Goal: Information Seeking & Learning: Learn about a topic

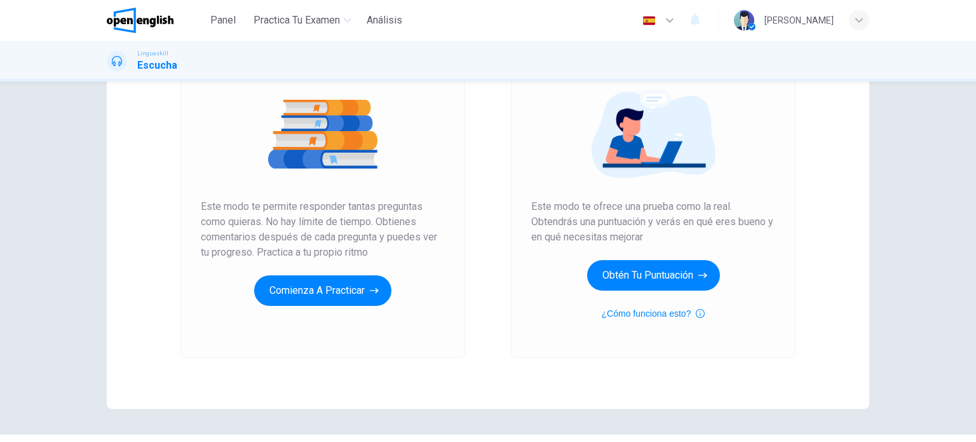
scroll to position [109, 0]
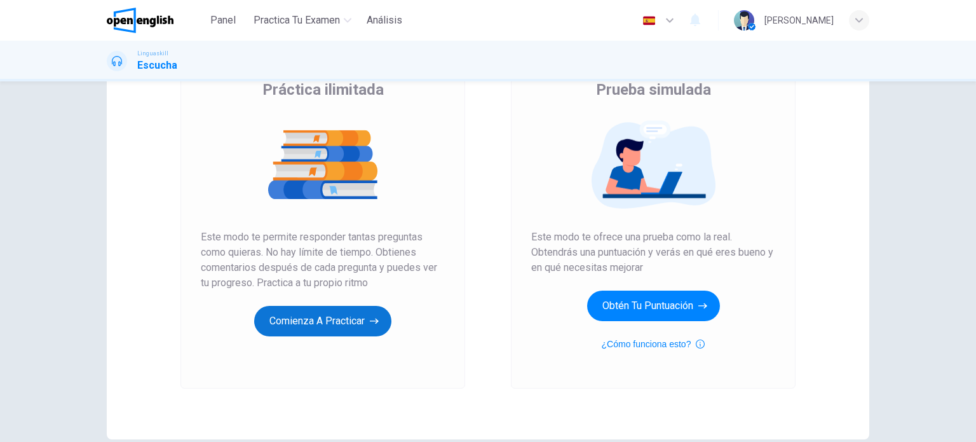
click at [350, 318] on button "Comienza a practicar" at bounding box center [322, 321] width 137 height 31
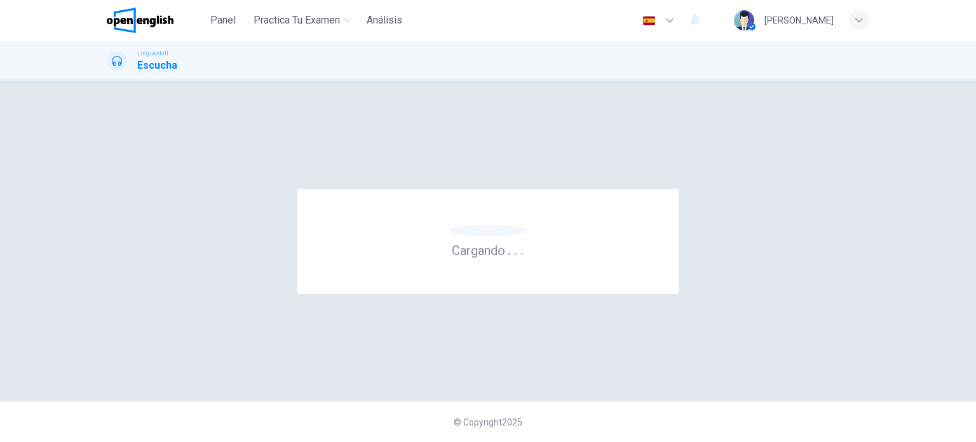
scroll to position [0, 0]
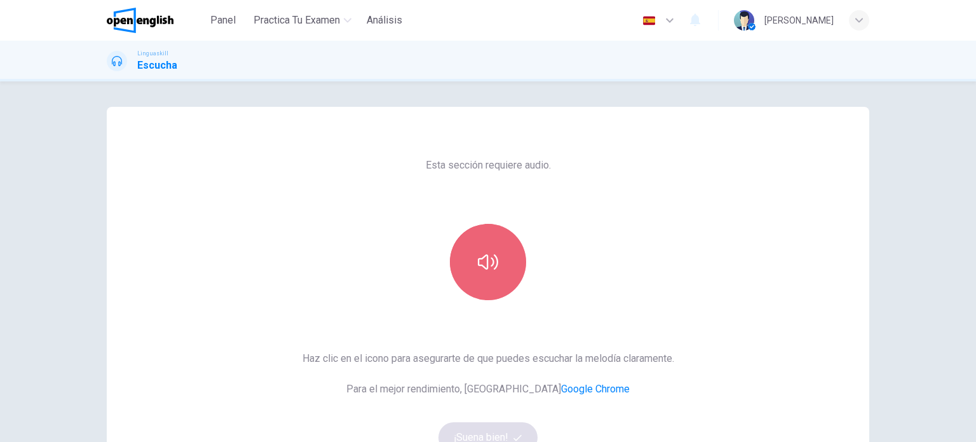
click at [491, 266] on icon "button" at bounding box center [488, 262] width 20 height 20
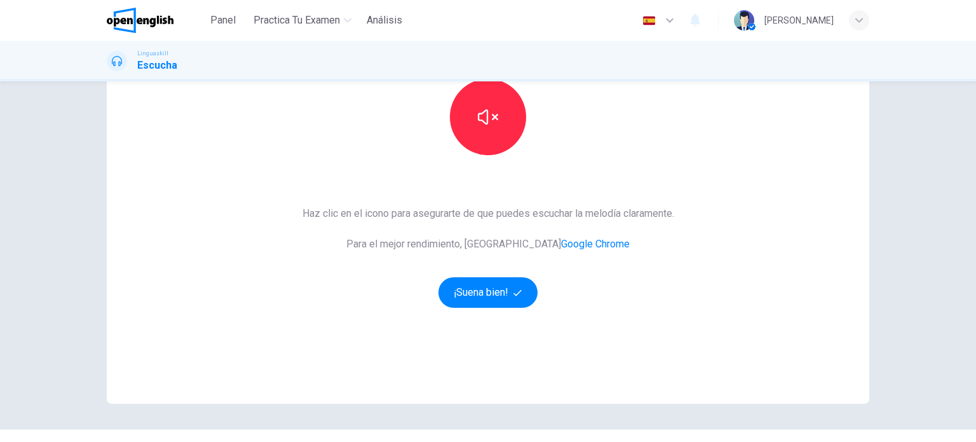
scroll to position [173, 0]
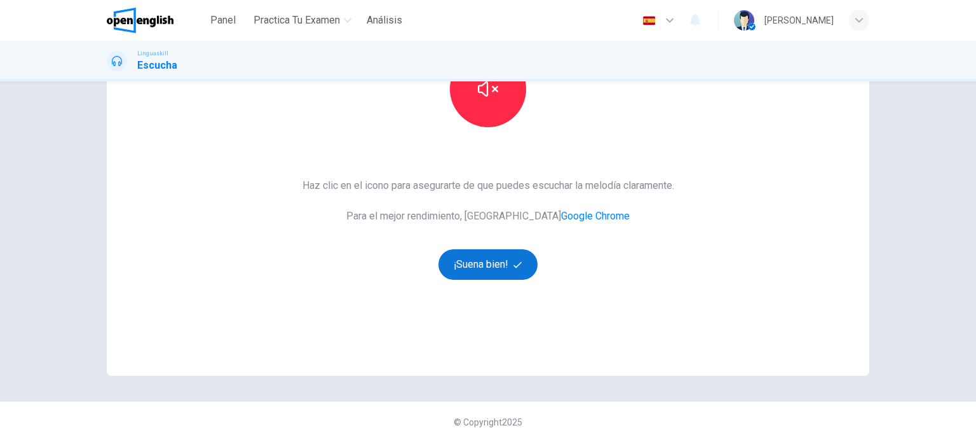
click at [486, 257] on button "¡Suena bien!" at bounding box center [488, 264] width 99 height 31
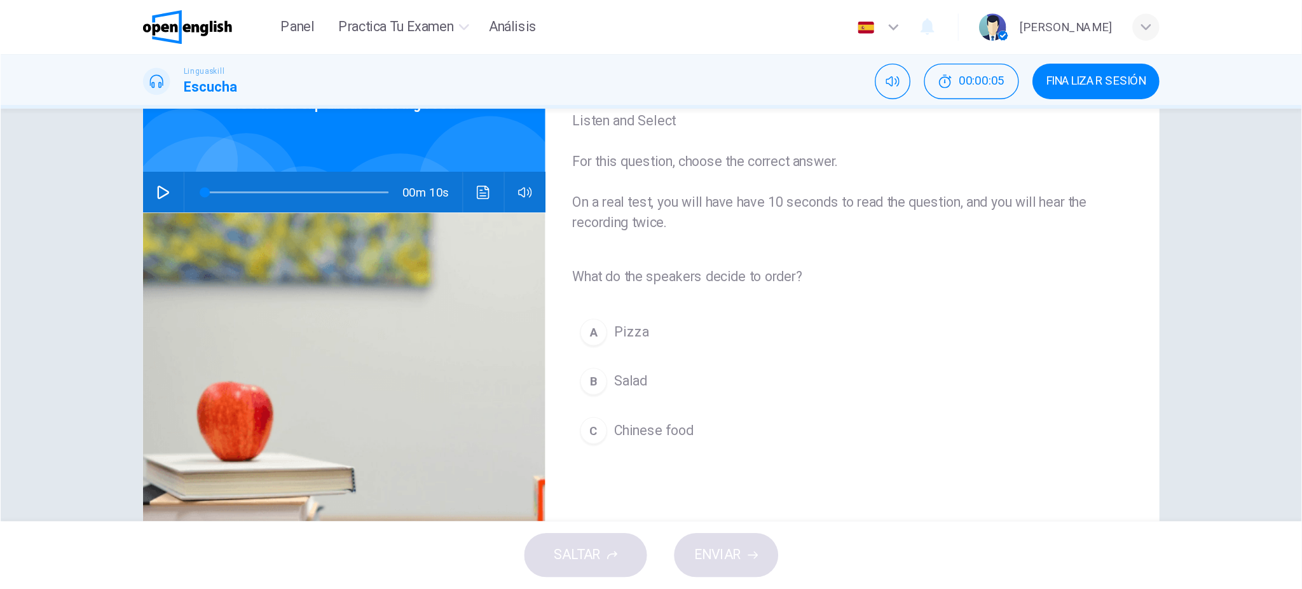
scroll to position [0, 0]
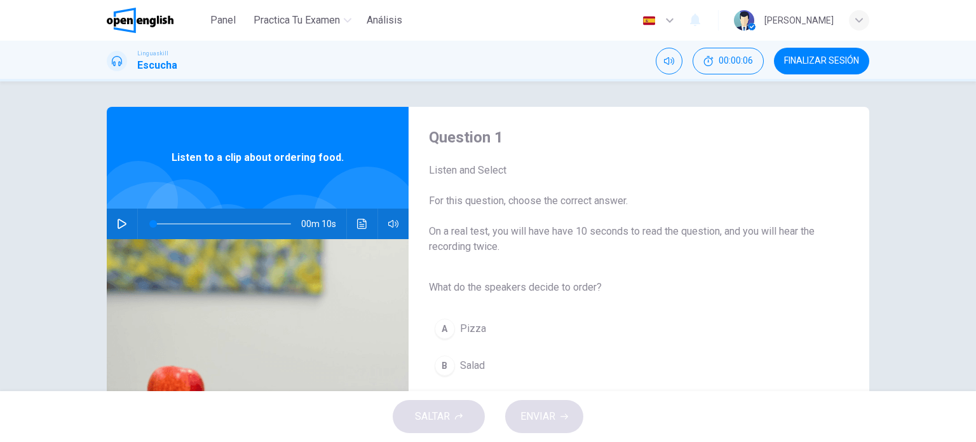
click at [118, 226] on icon "button" at bounding box center [122, 224] width 9 height 10
type input "**"
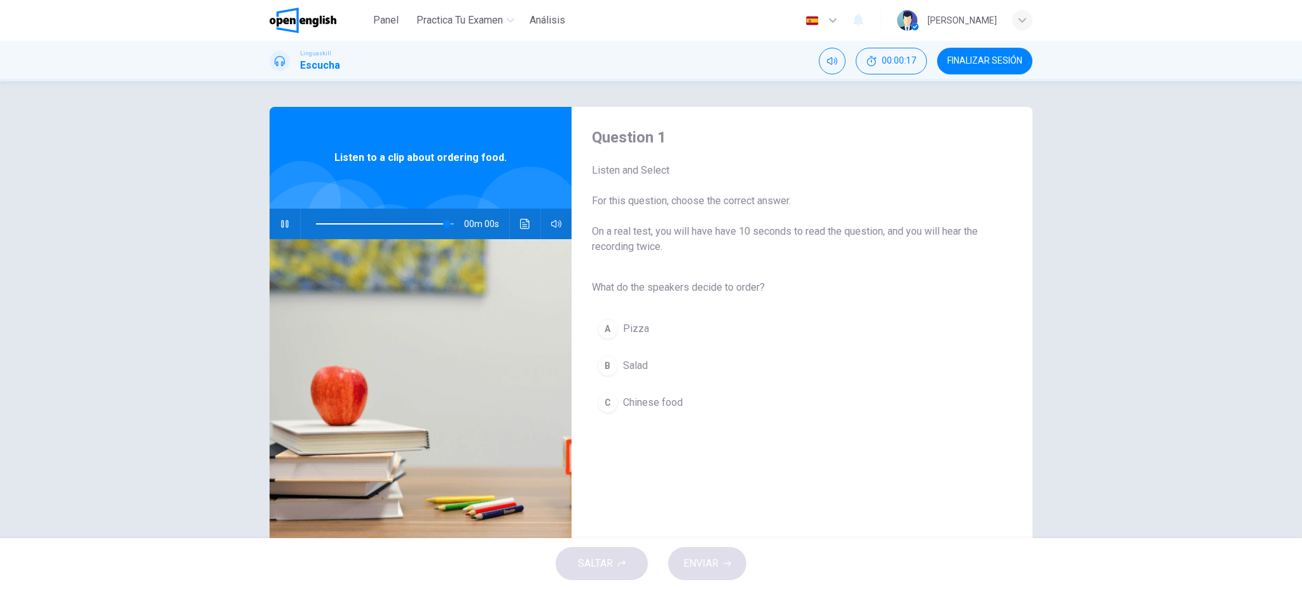
type input "*"
click at [629, 359] on span "Salad" at bounding box center [635, 365] width 25 height 15
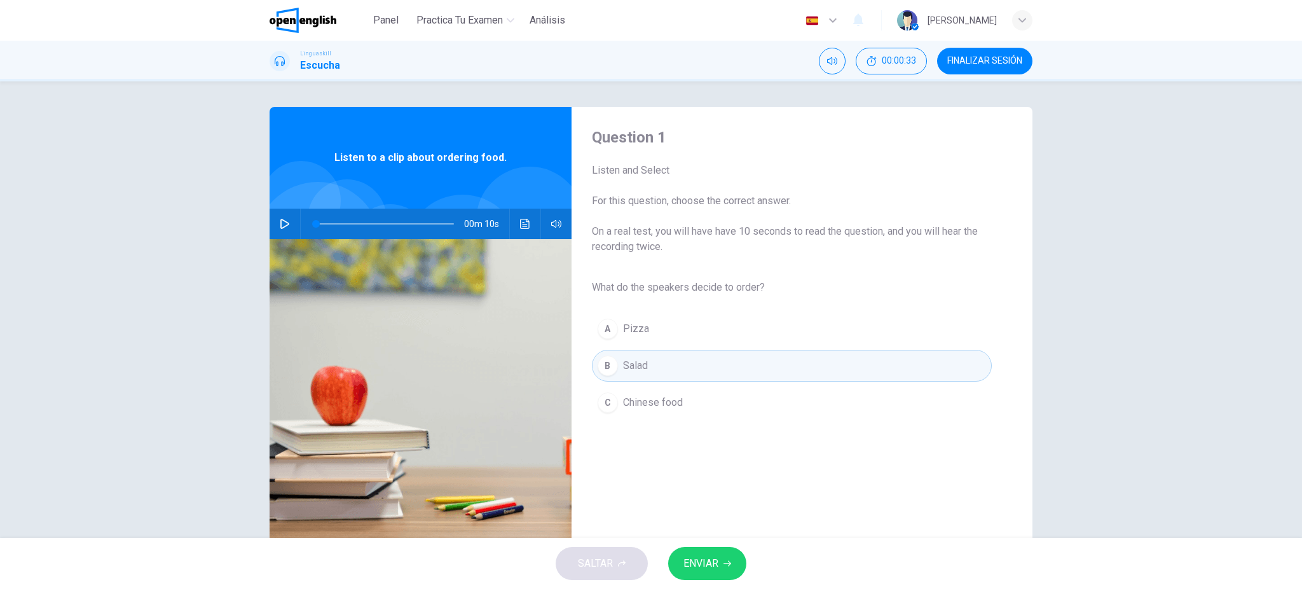
click at [712, 441] on span "ENVIAR" at bounding box center [700, 563] width 35 height 18
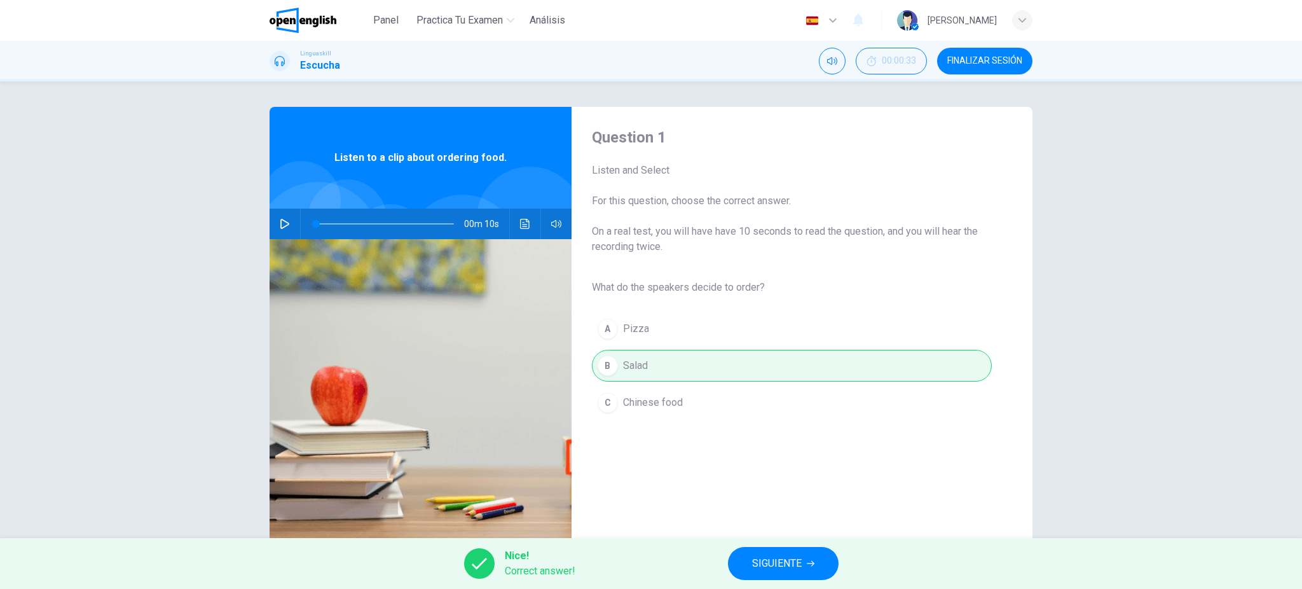
click at [768, 441] on span "SIGUIENTE" at bounding box center [777, 563] width 50 height 18
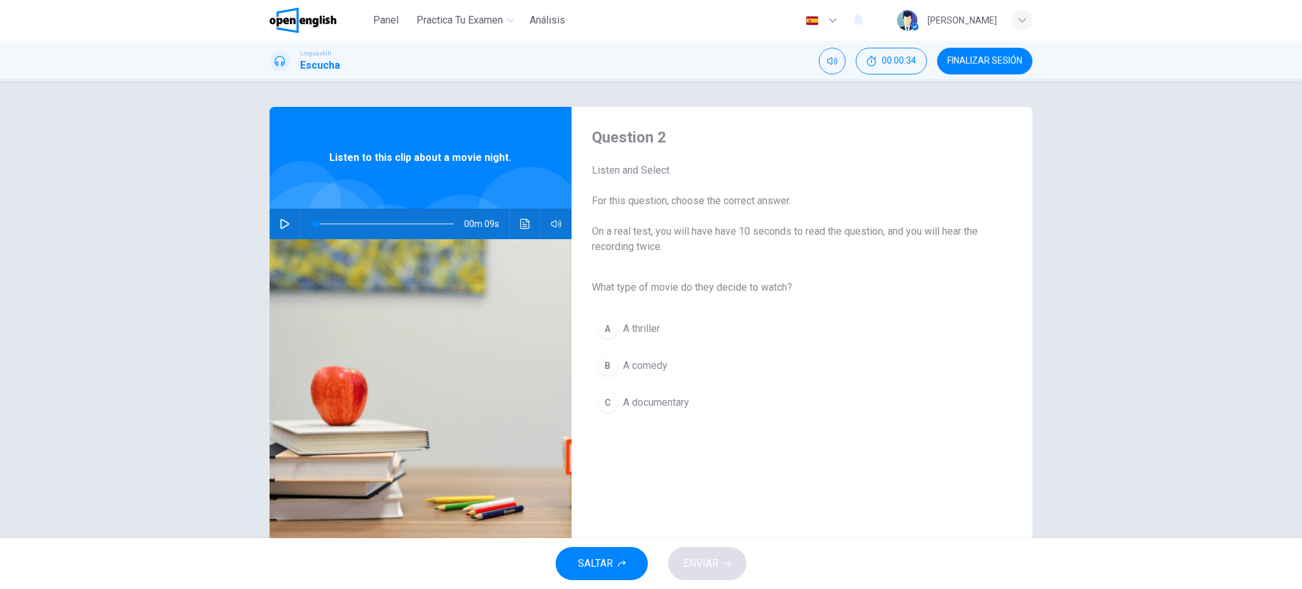
click at [280, 221] on icon "button" at bounding box center [285, 224] width 10 height 10
type input "*"
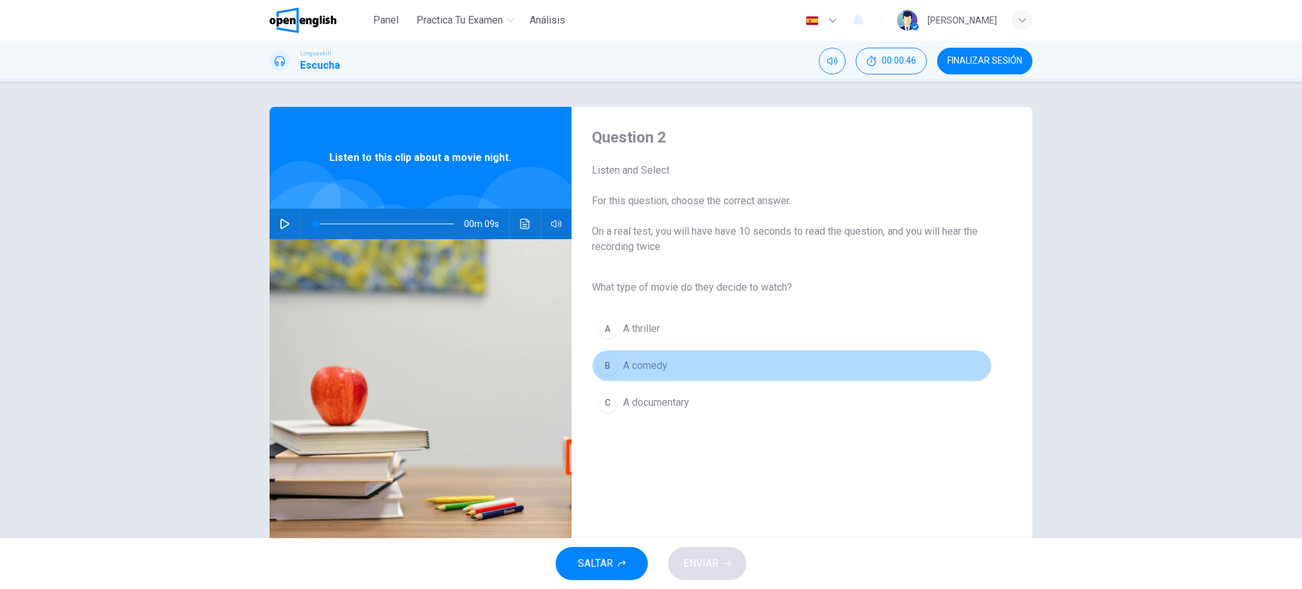
click at [654, 364] on span "A comedy" at bounding box center [645, 365] width 44 height 15
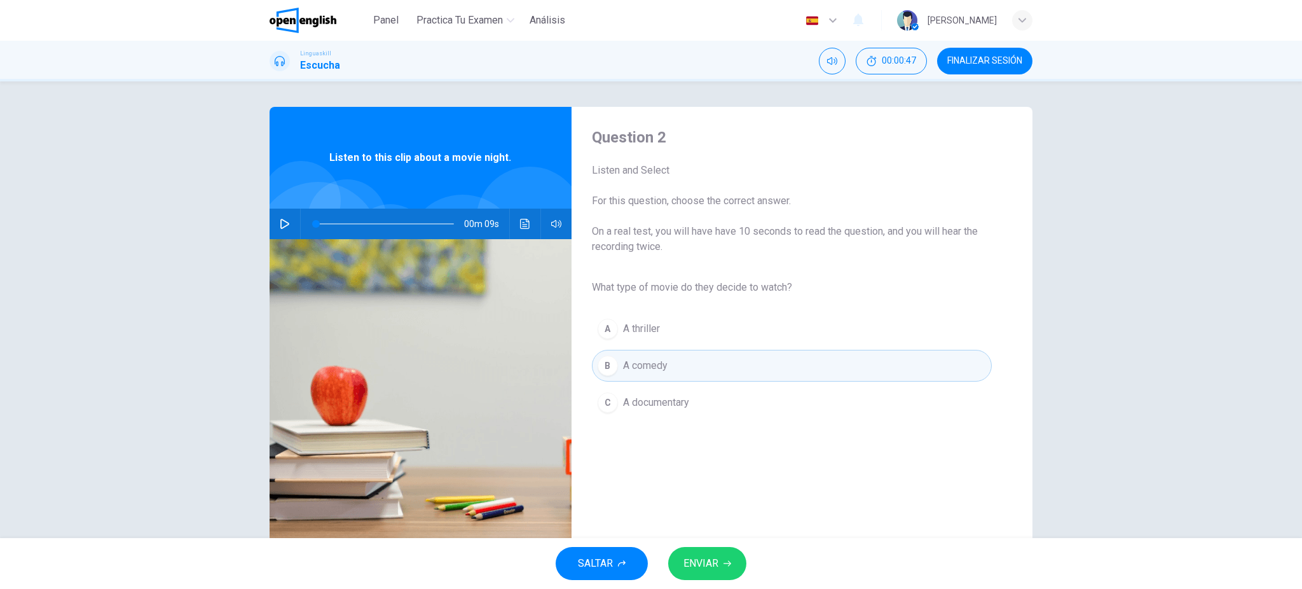
click at [712, 441] on span "ENVIAR" at bounding box center [700, 563] width 35 height 18
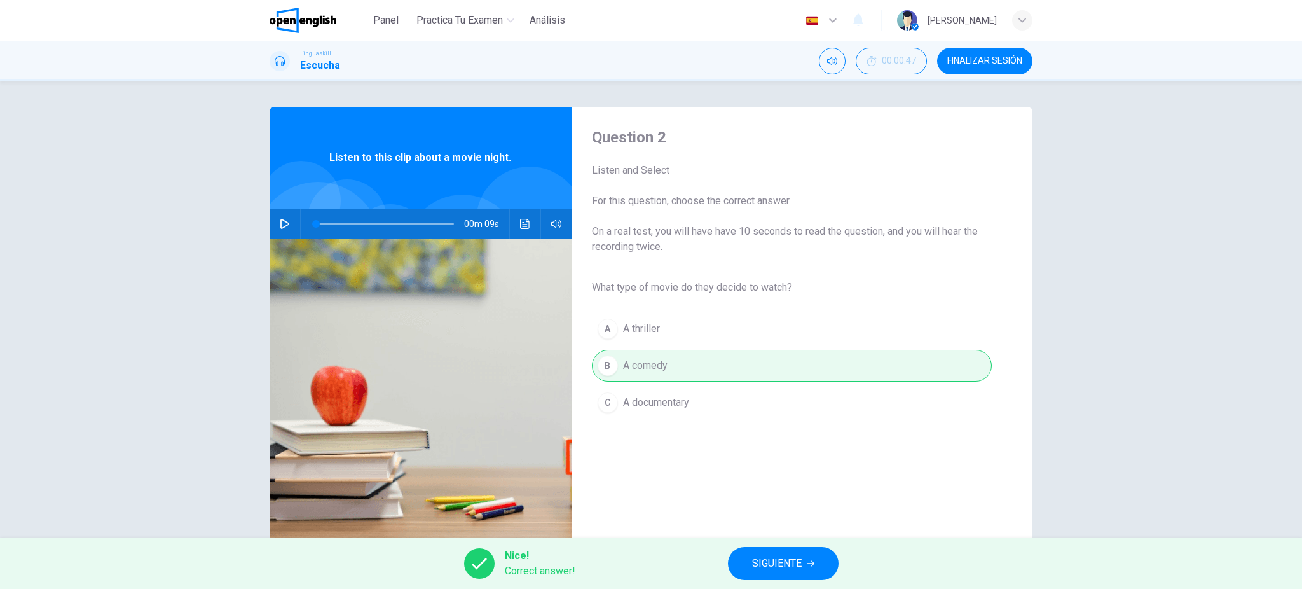
click at [785, 441] on span "SIGUIENTE" at bounding box center [777, 563] width 50 height 18
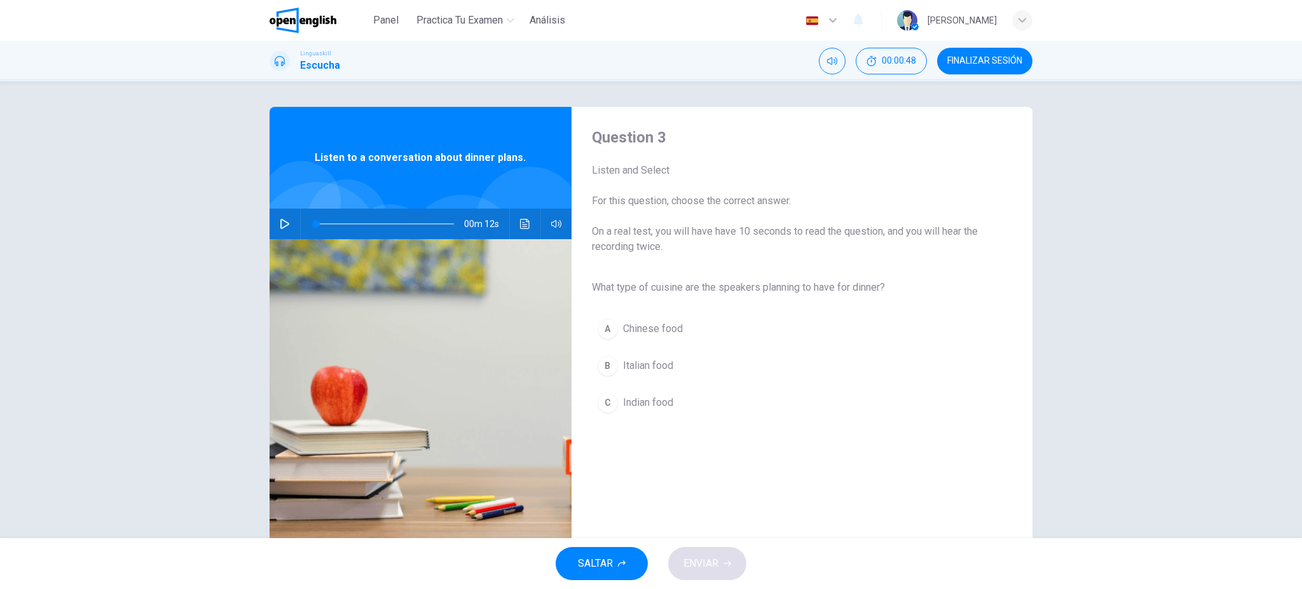
click at [280, 221] on icon "button" at bounding box center [285, 224] width 10 height 10
type input "*"
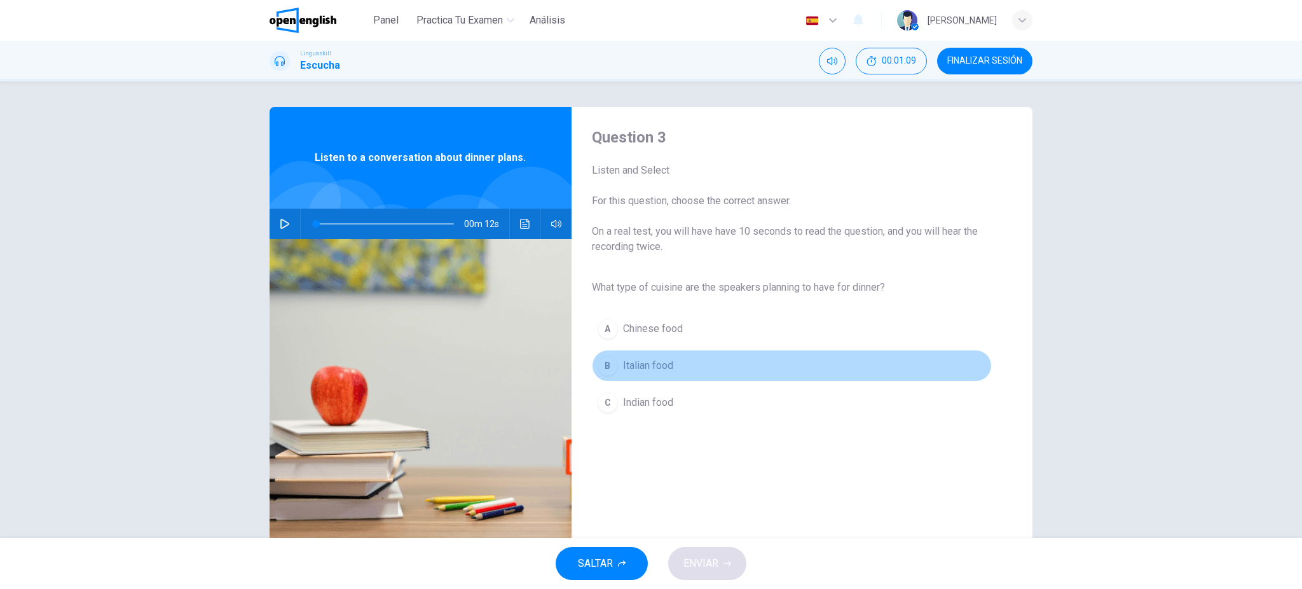
click at [653, 364] on span "Italian food" at bounding box center [648, 365] width 50 height 15
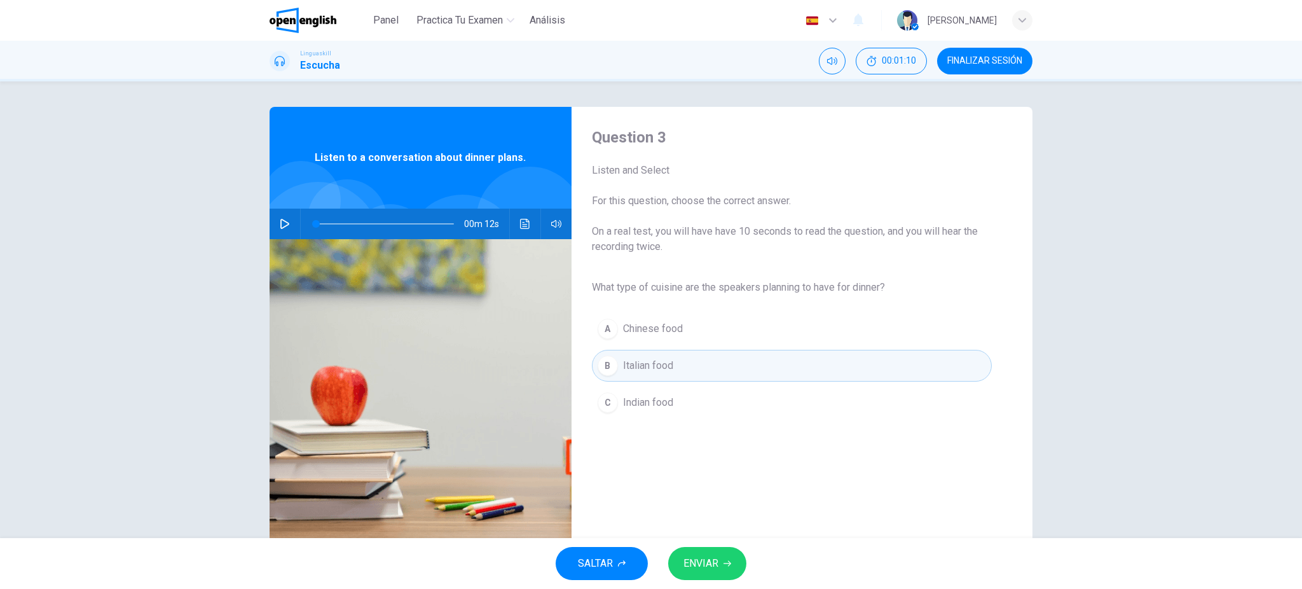
click at [723, 441] on button "ENVIAR" at bounding box center [707, 563] width 78 height 33
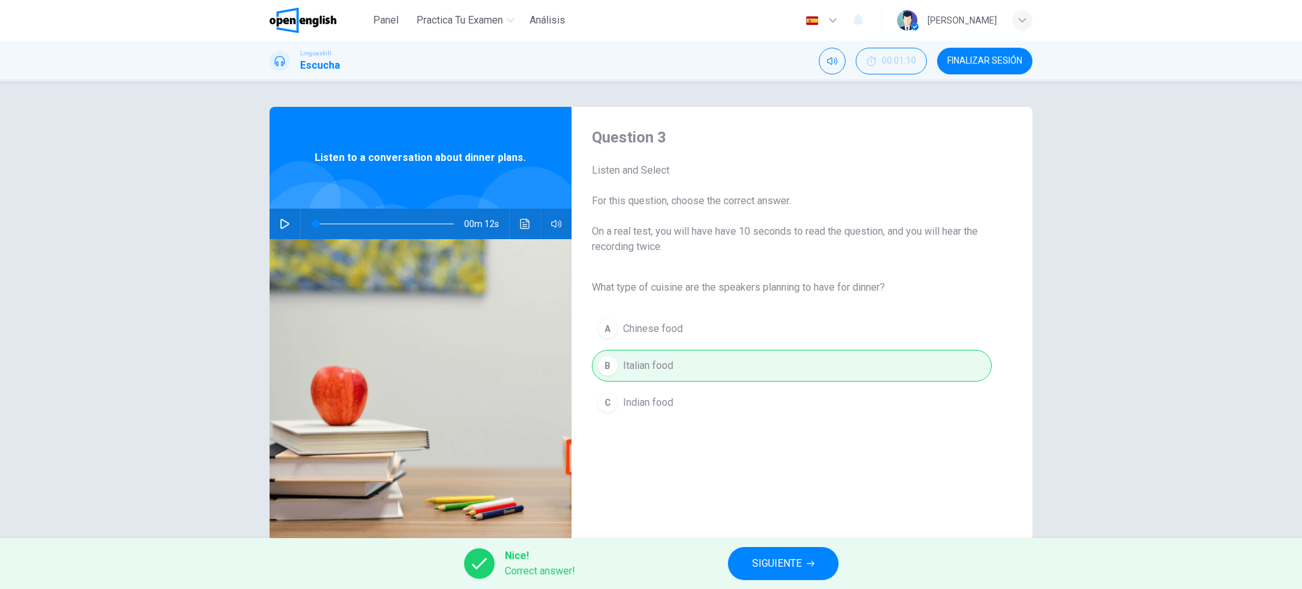
click at [779, 441] on span "SIGUIENTE" at bounding box center [777, 563] width 50 height 18
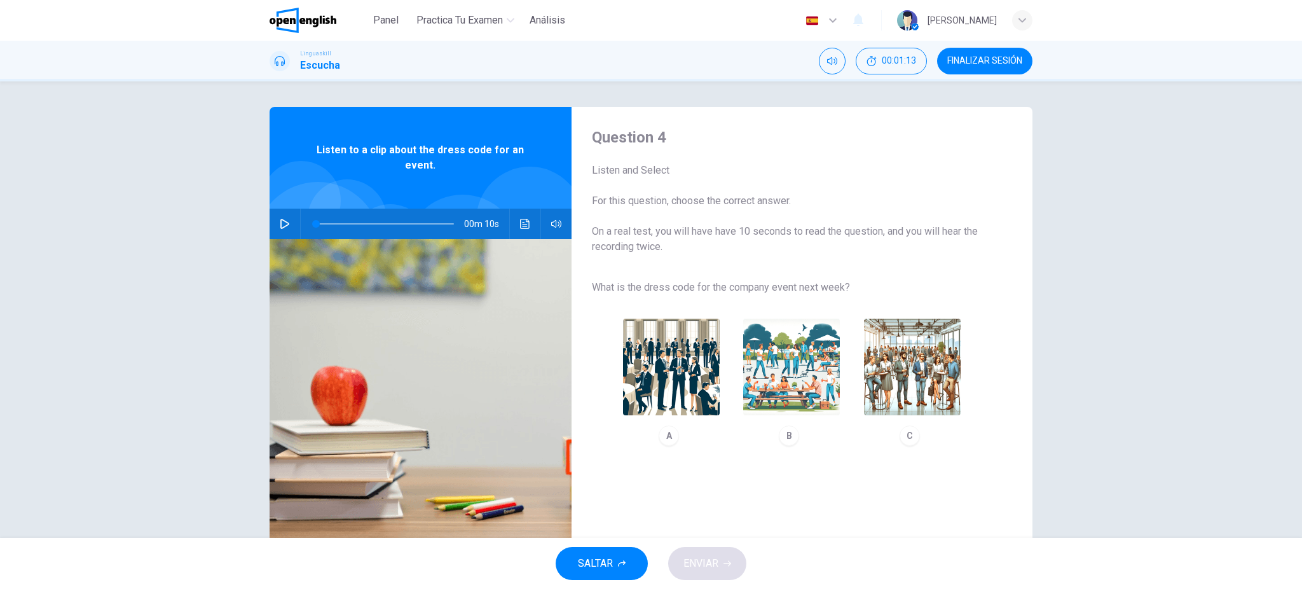
click at [280, 224] on icon "button" at bounding box center [285, 224] width 10 height 10
type input "*"
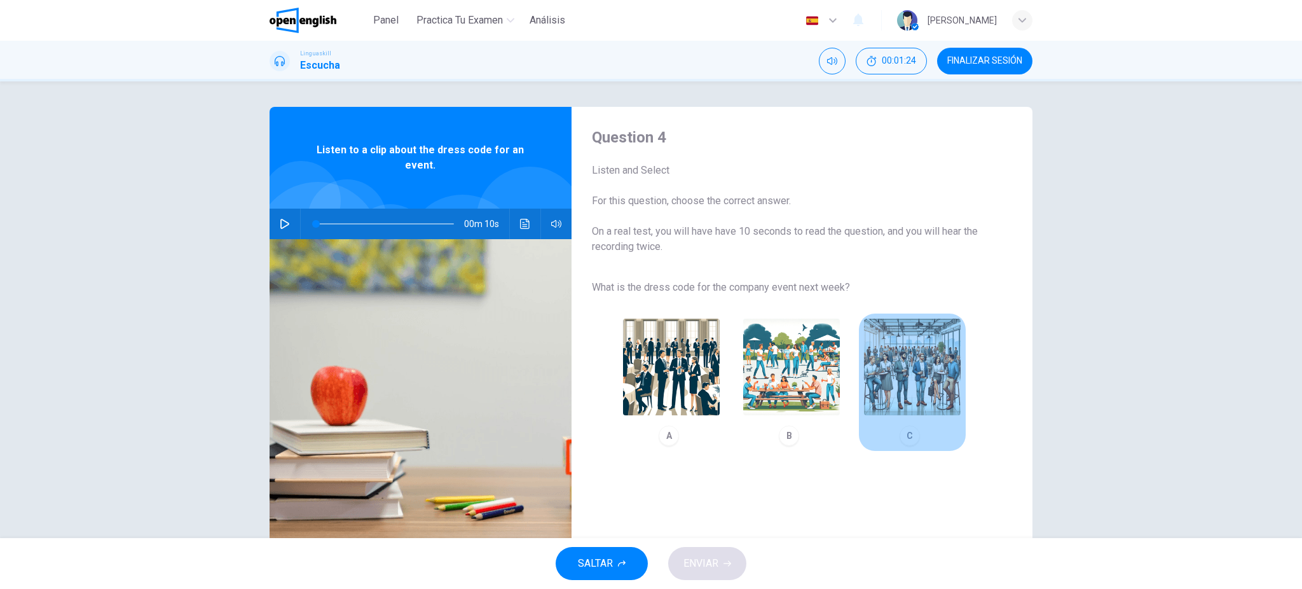
click at [908, 351] on img "button" at bounding box center [912, 366] width 97 height 97
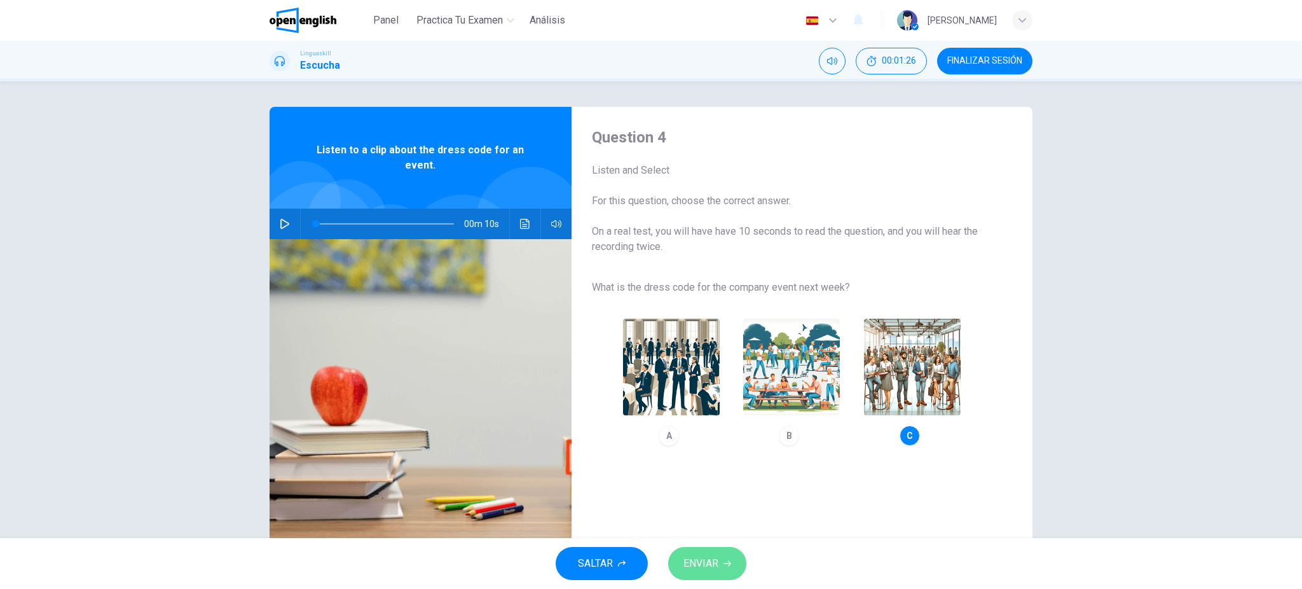
click at [694, 441] on button "ENVIAR" at bounding box center [707, 563] width 78 height 33
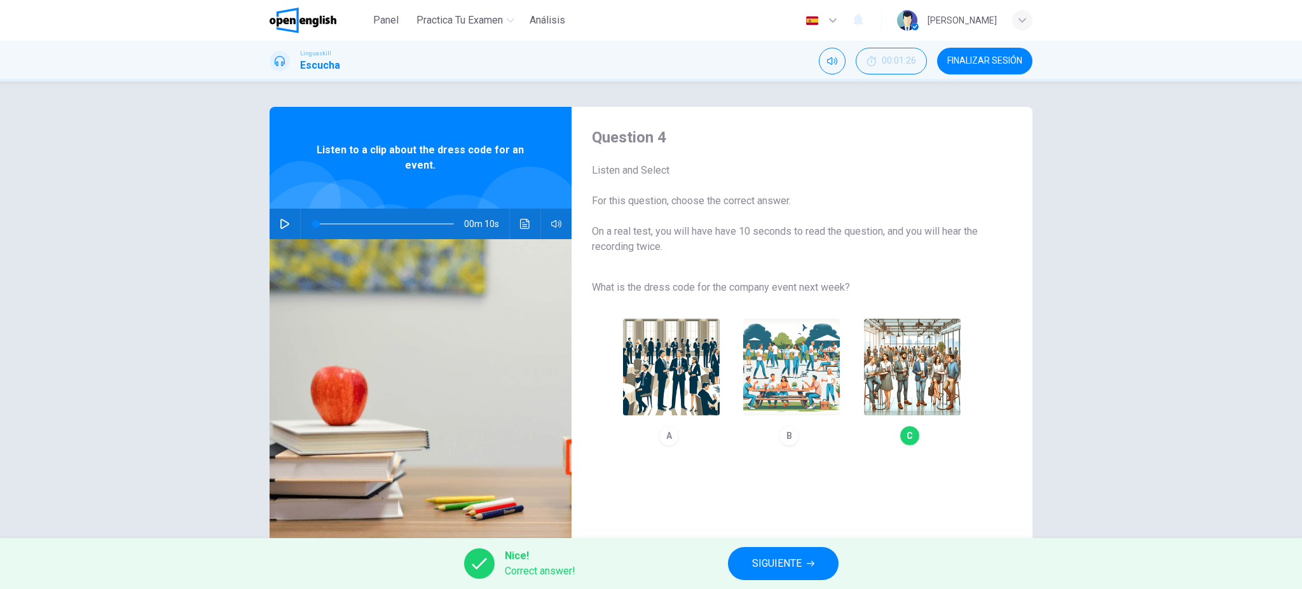
click at [779, 441] on span "SIGUIENTE" at bounding box center [777, 563] width 50 height 18
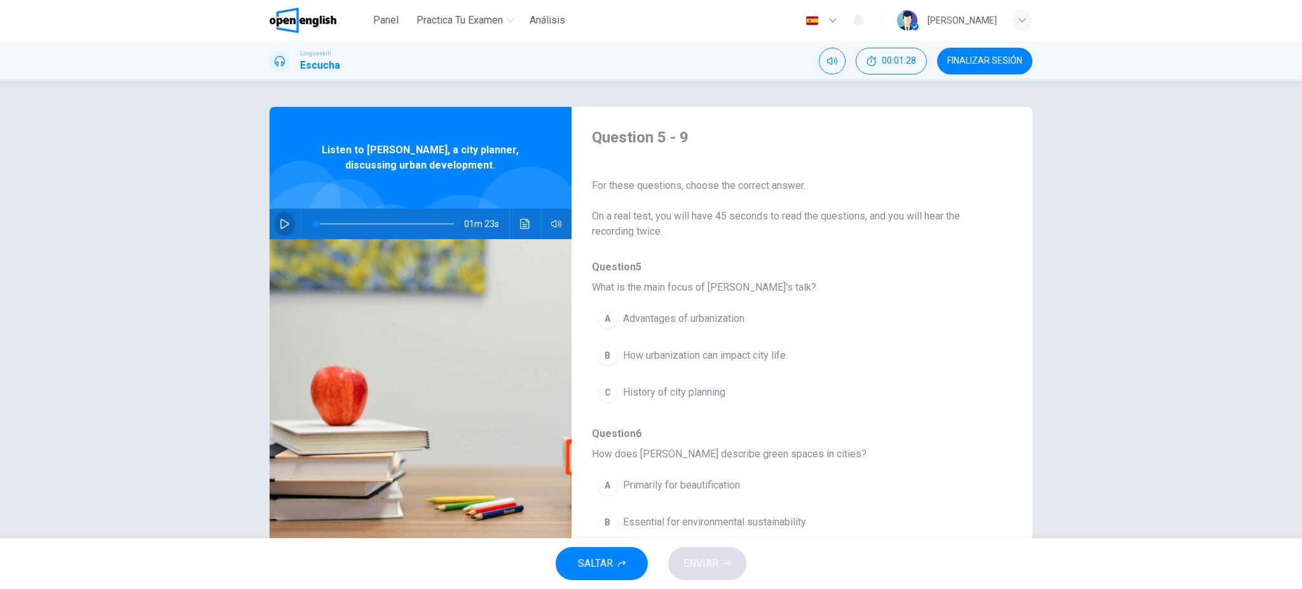
click at [280, 223] on icon "button" at bounding box center [285, 224] width 10 height 10
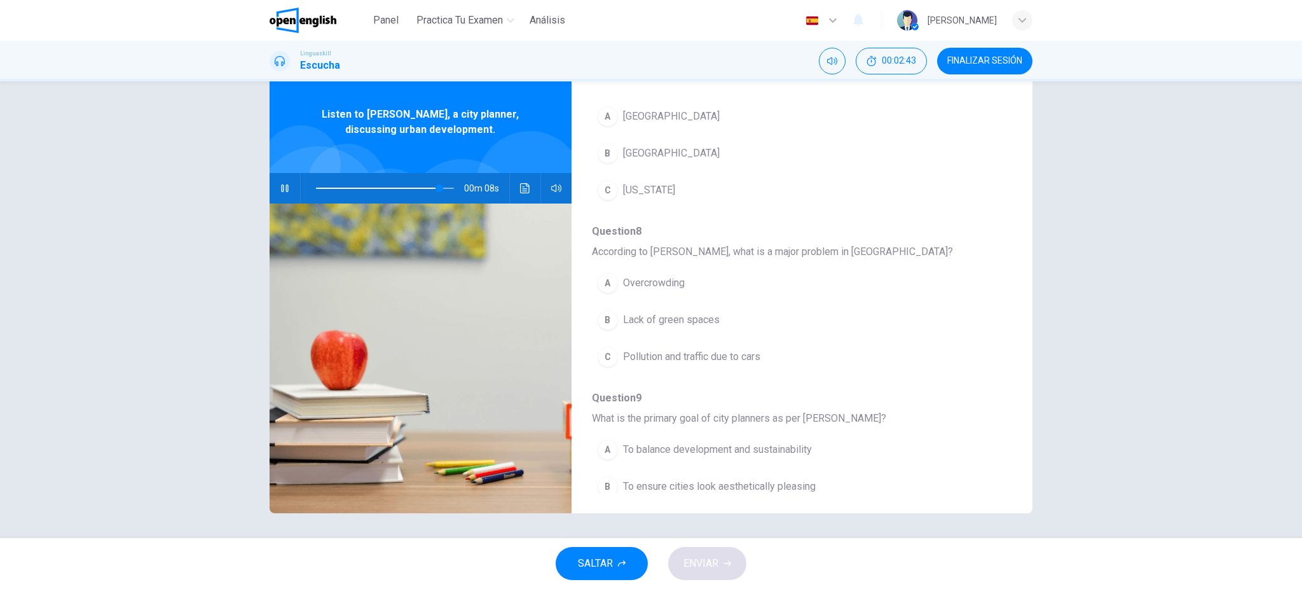
scroll to position [550, 0]
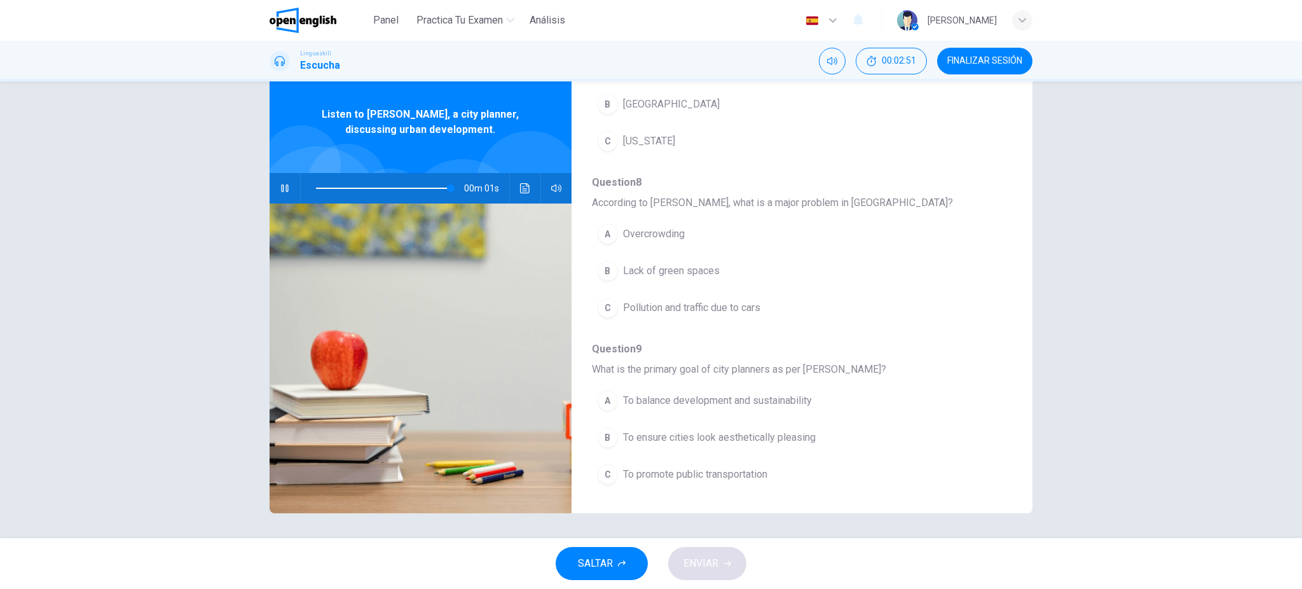
click at [788, 400] on span "To balance development and sustainability" at bounding box center [717, 400] width 189 height 15
click at [694, 298] on button "C Pollution and traffic due to cars" at bounding box center [769, 308] width 354 height 32
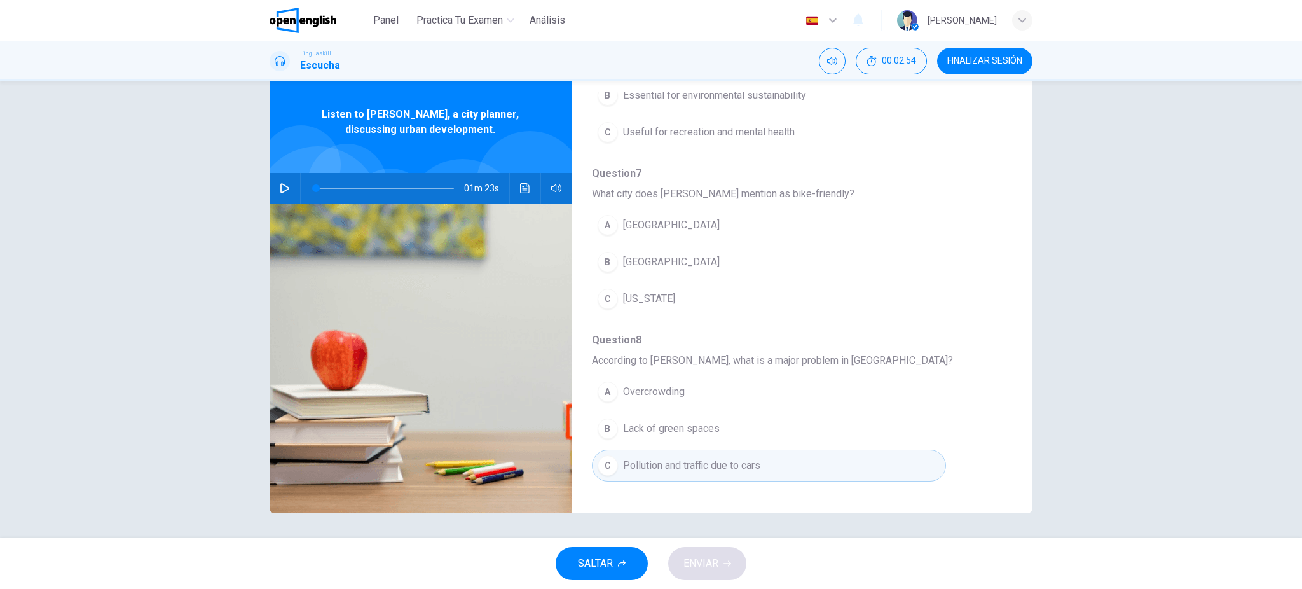
scroll to position [380, 0]
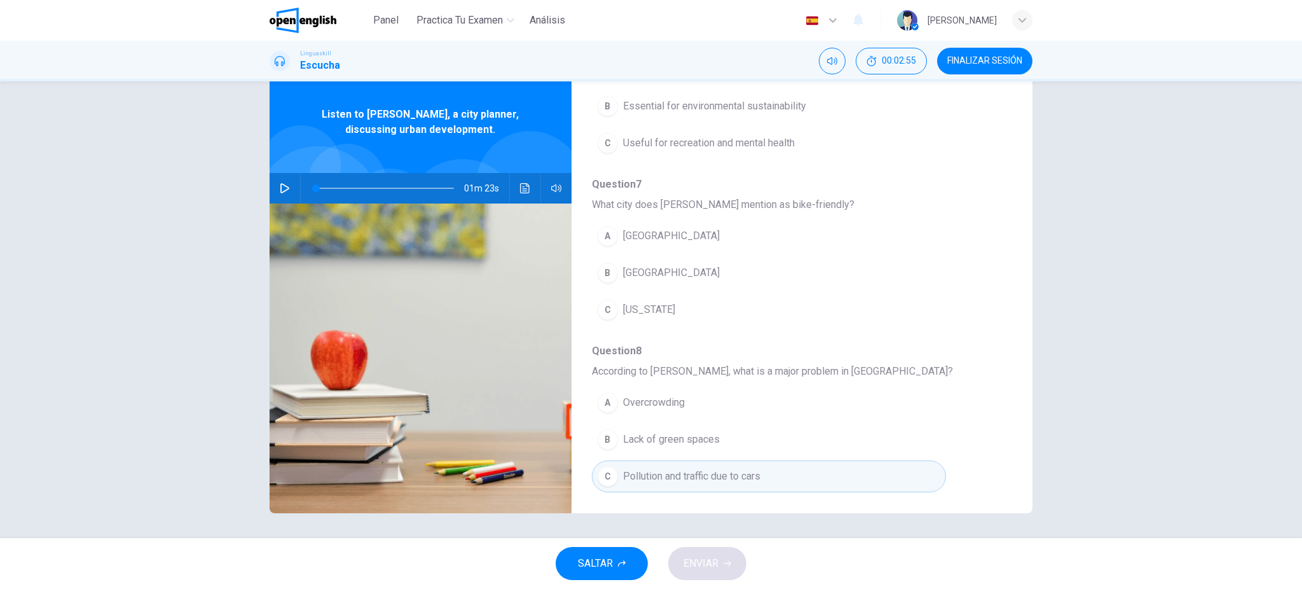
click at [654, 271] on span "[GEOGRAPHIC_DATA]" at bounding box center [671, 272] width 97 height 15
click at [280, 186] on icon "button" at bounding box center [285, 188] width 10 height 10
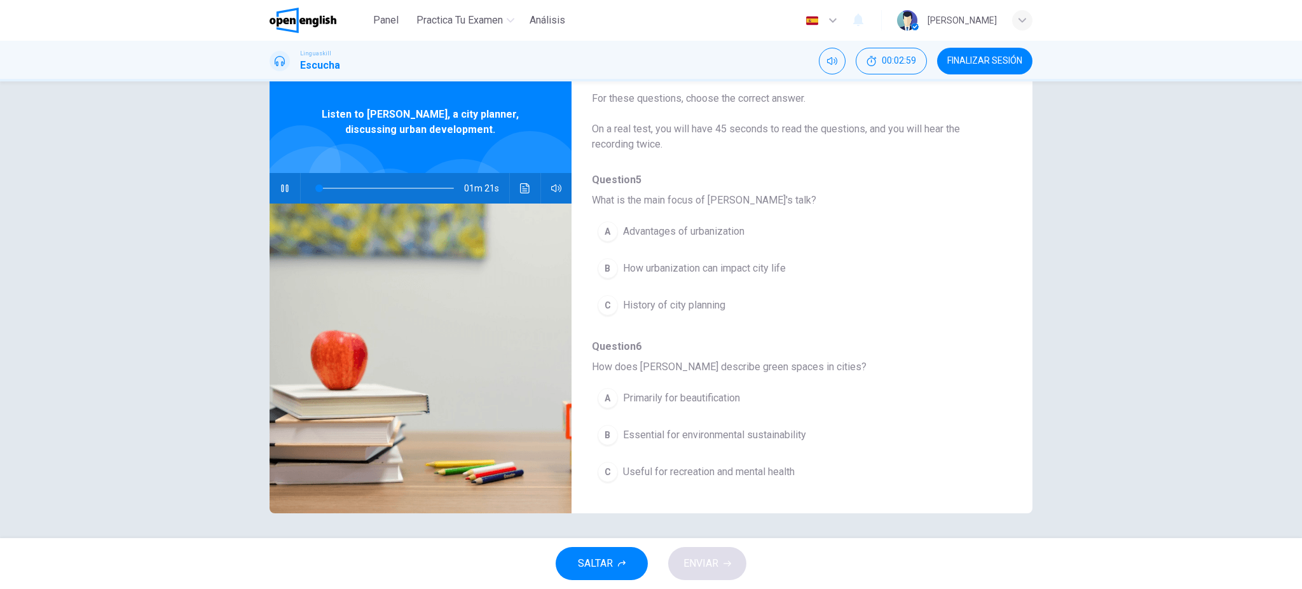
scroll to position [0, 0]
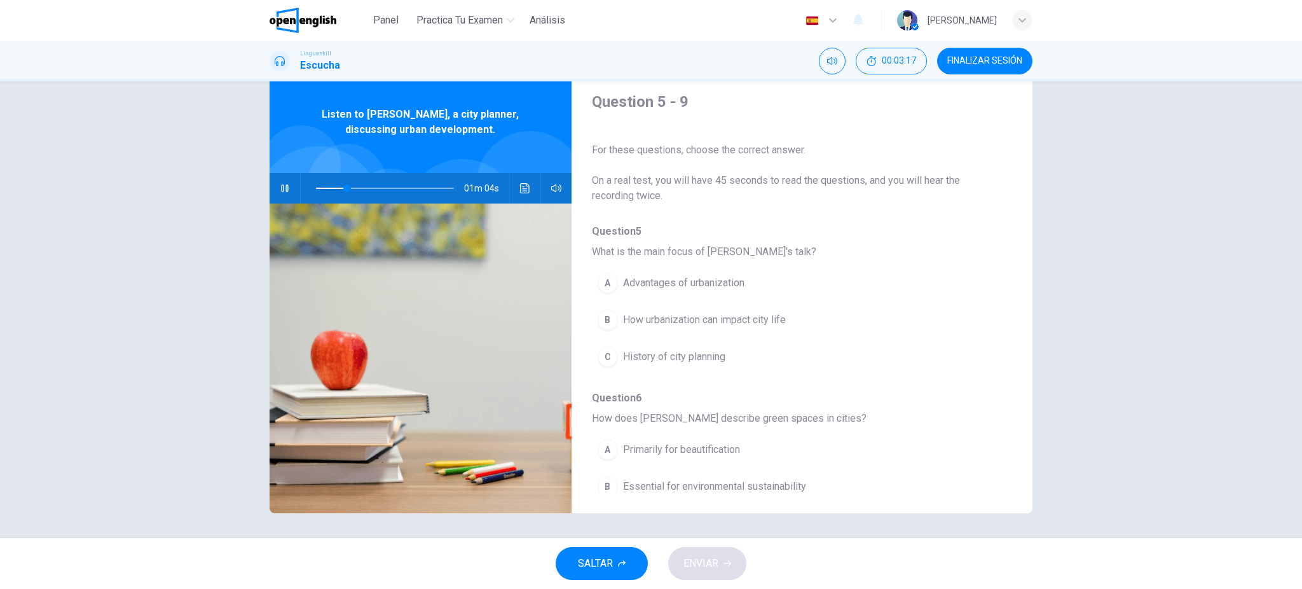
click at [730, 325] on span "How urbanization can impact city life" at bounding box center [704, 319] width 163 height 15
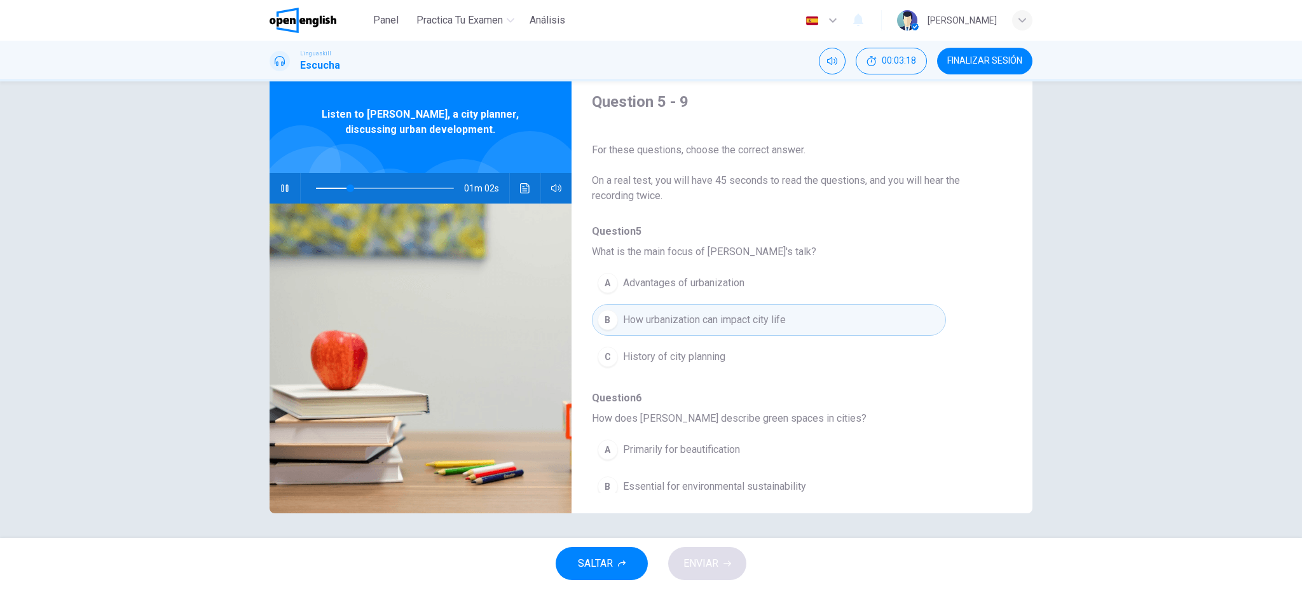
scroll to position [85, 0]
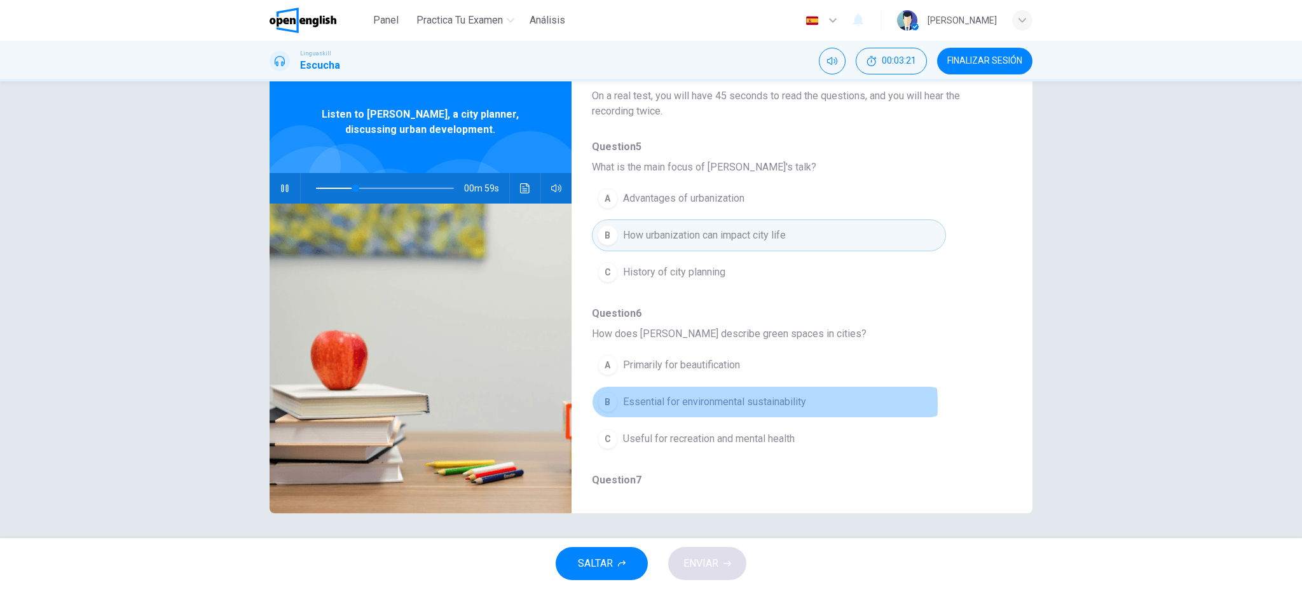
click at [751, 402] on span "Essential for environmental sustainability" at bounding box center [714, 401] width 183 height 15
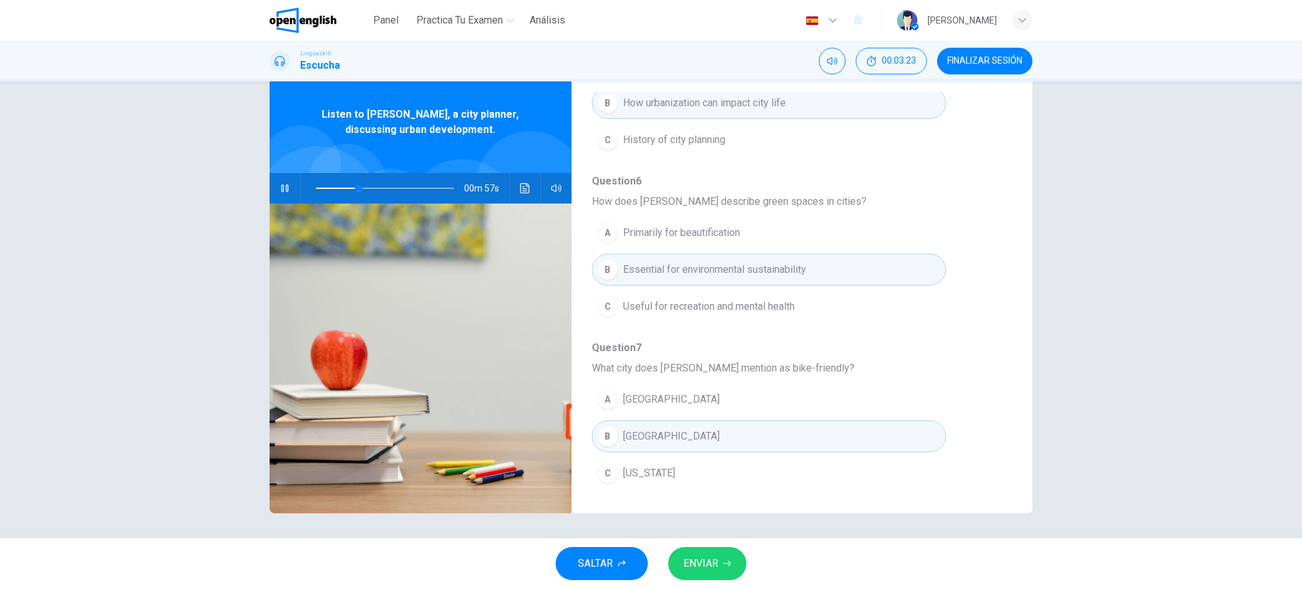
scroll to position [254, 0]
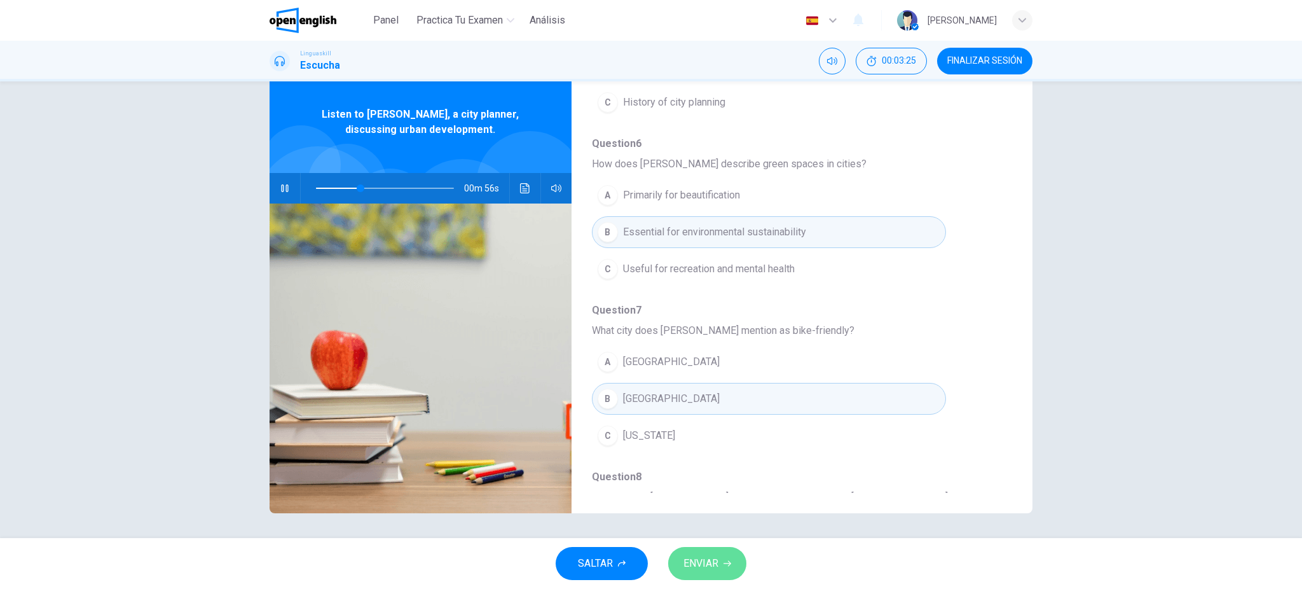
click at [712, 441] on span "ENVIAR" at bounding box center [700, 563] width 35 height 18
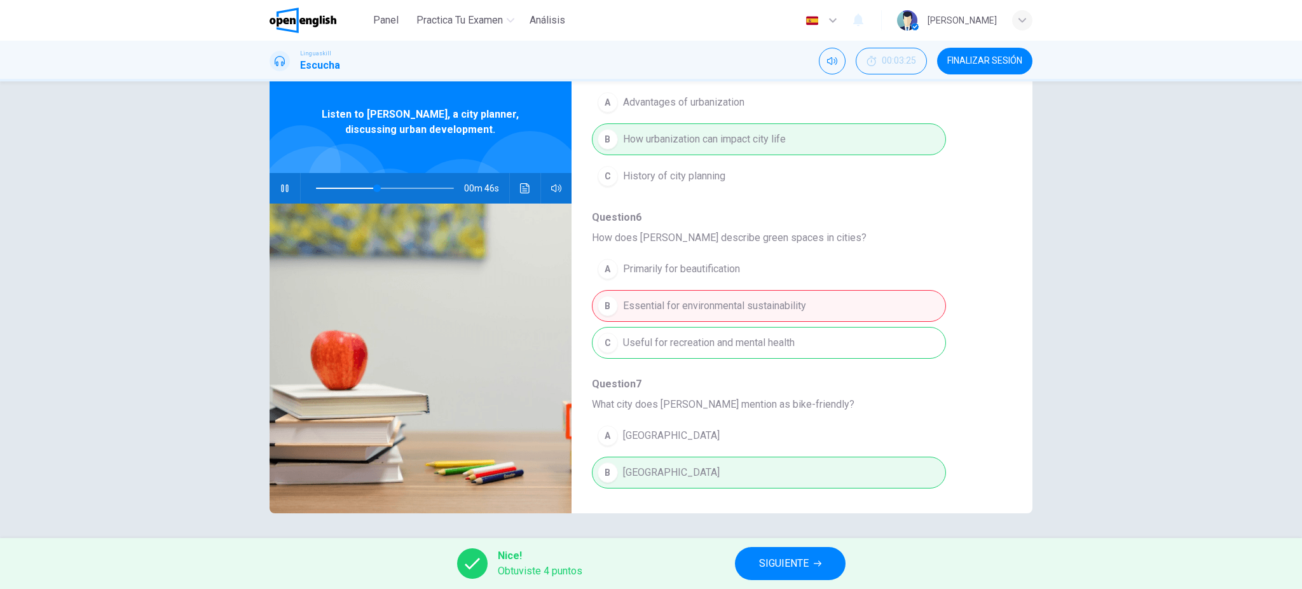
scroll to position [126, 0]
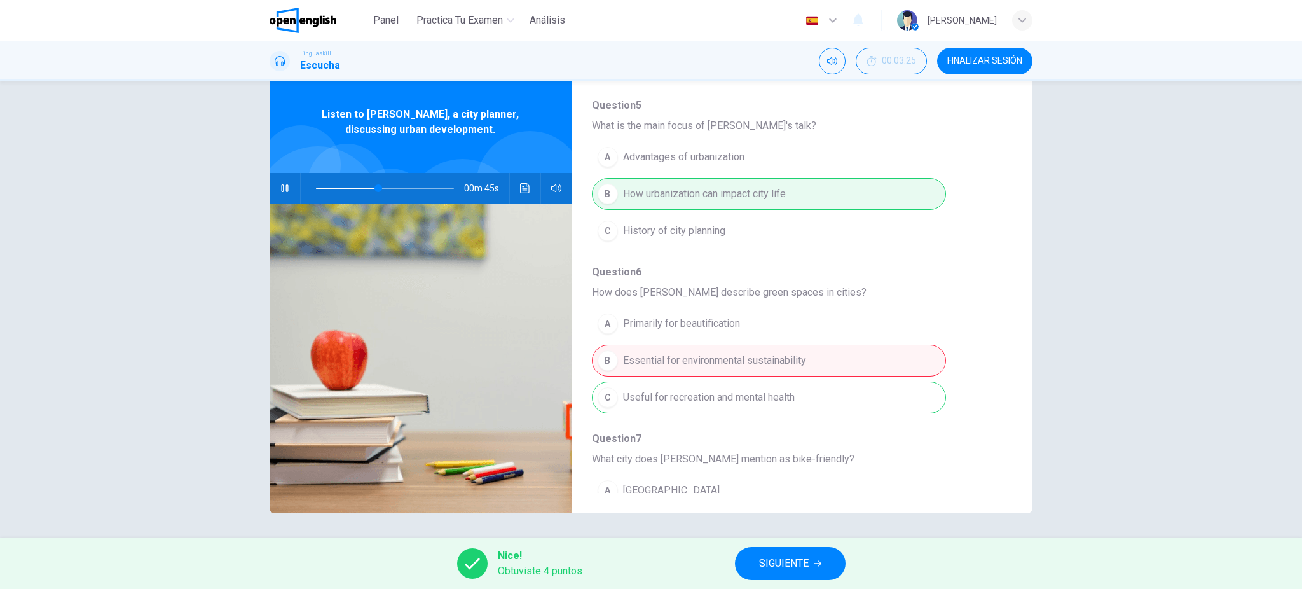
type input "**"
click at [810, 441] on button "SIGUIENTE" at bounding box center [790, 563] width 111 height 33
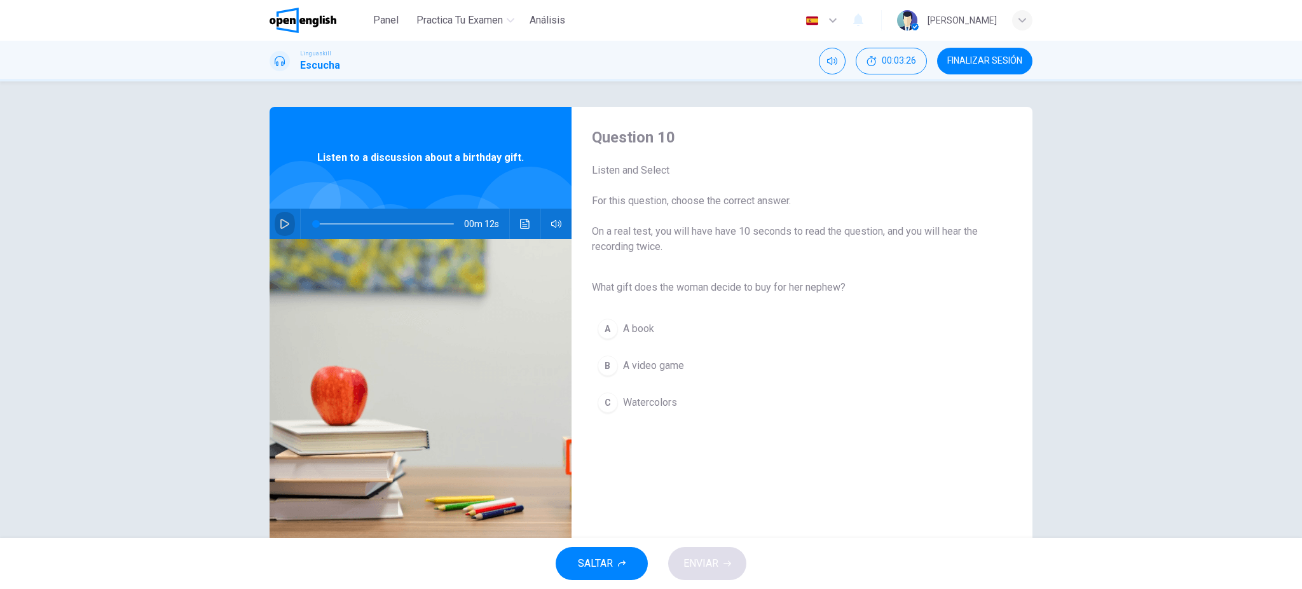
click at [282, 224] on icon "button" at bounding box center [285, 224] width 10 height 10
click at [523, 222] on icon "Haz clic para ver la transcripción del audio" at bounding box center [525, 224] width 10 height 10
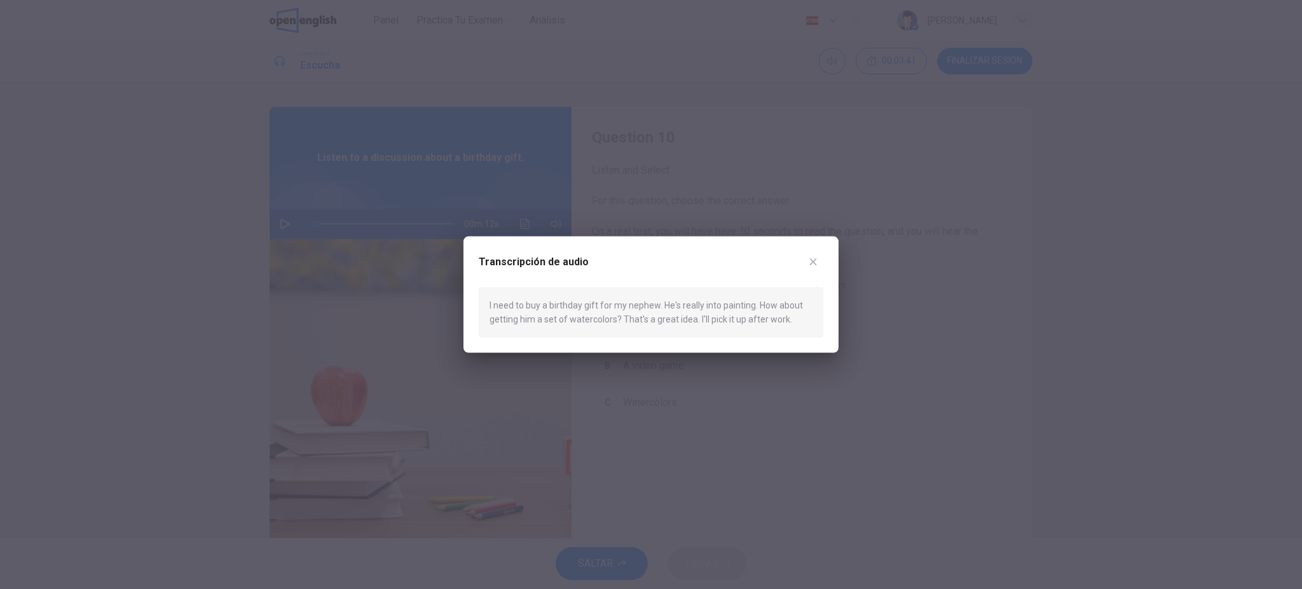
click at [812, 261] on icon "button" at bounding box center [813, 261] width 7 height 7
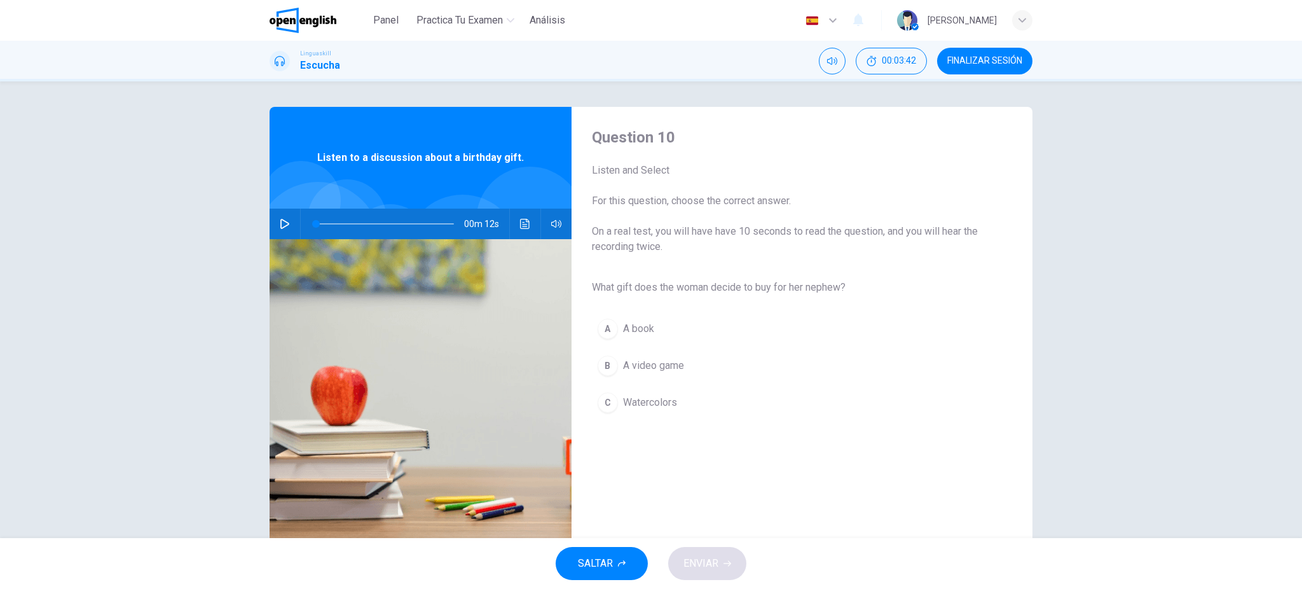
click at [280, 219] on icon "button" at bounding box center [285, 224] width 10 height 10
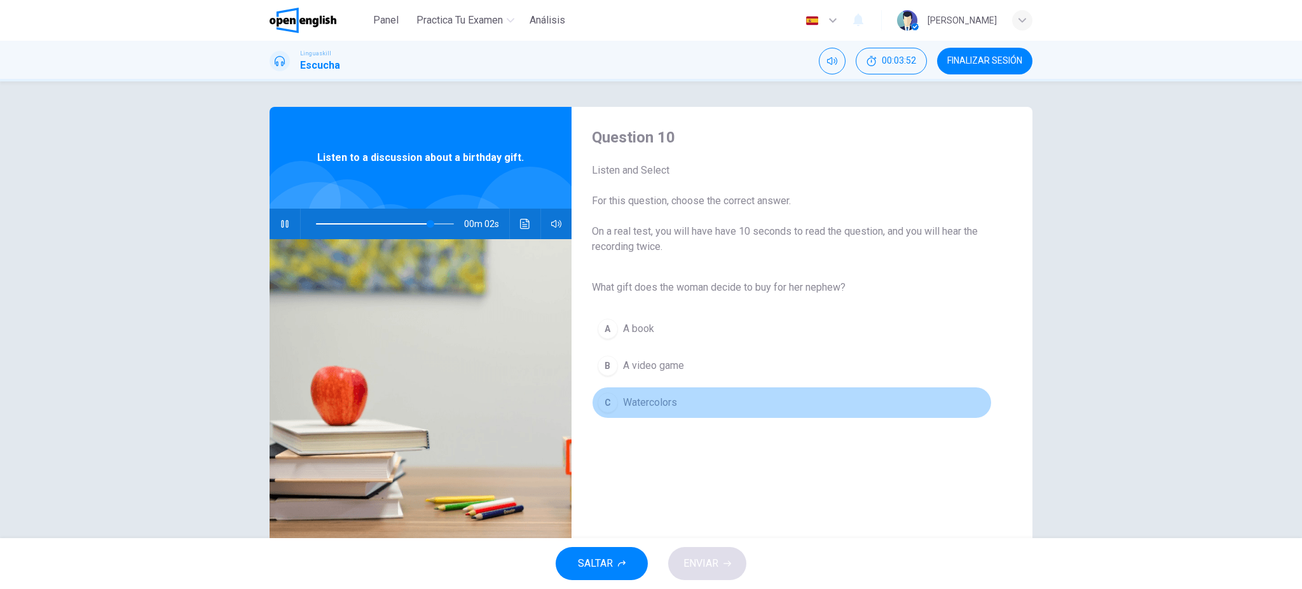
click at [662, 398] on span "Watercolors" at bounding box center [650, 402] width 54 height 15
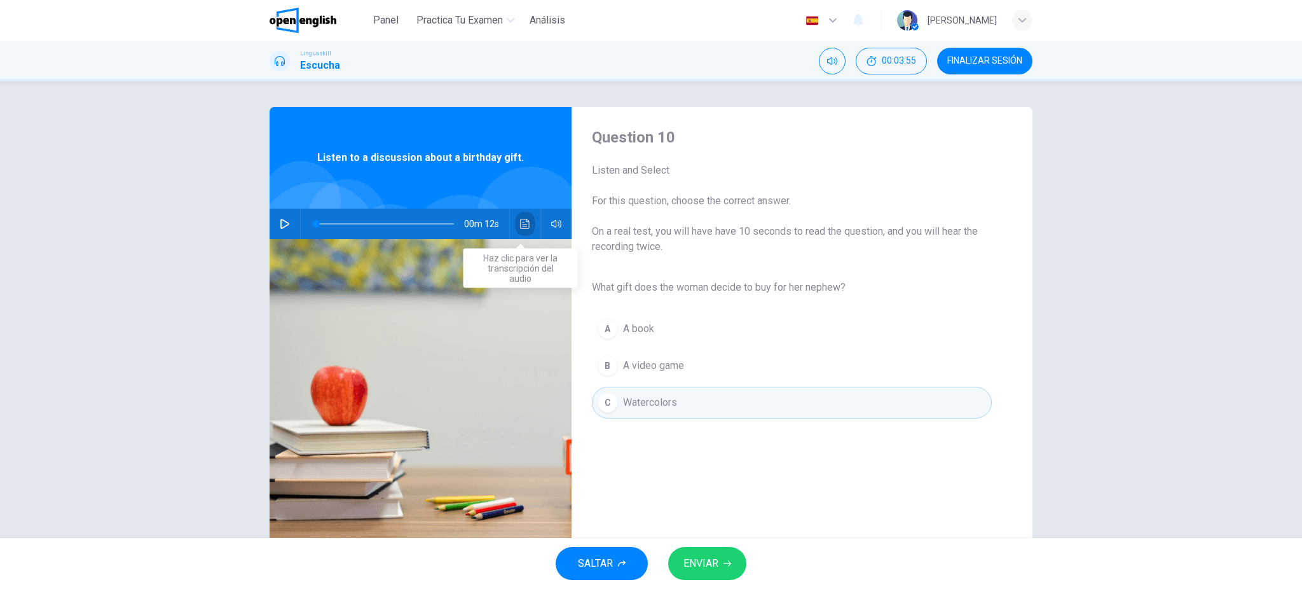
click at [524, 223] on icon "Haz clic para ver la transcripción del audio" at bounding box center [525, 224] width 10 height 10
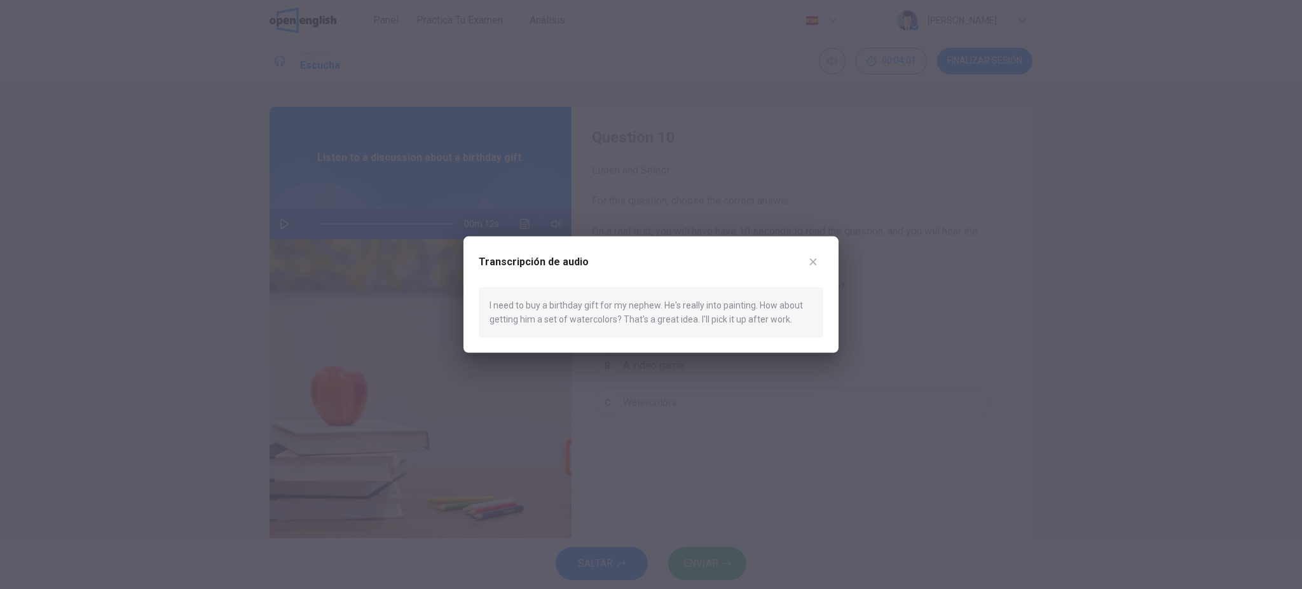
click at [814, 264] on icon "button" at bounding box center [813, 262] width 10 height 10
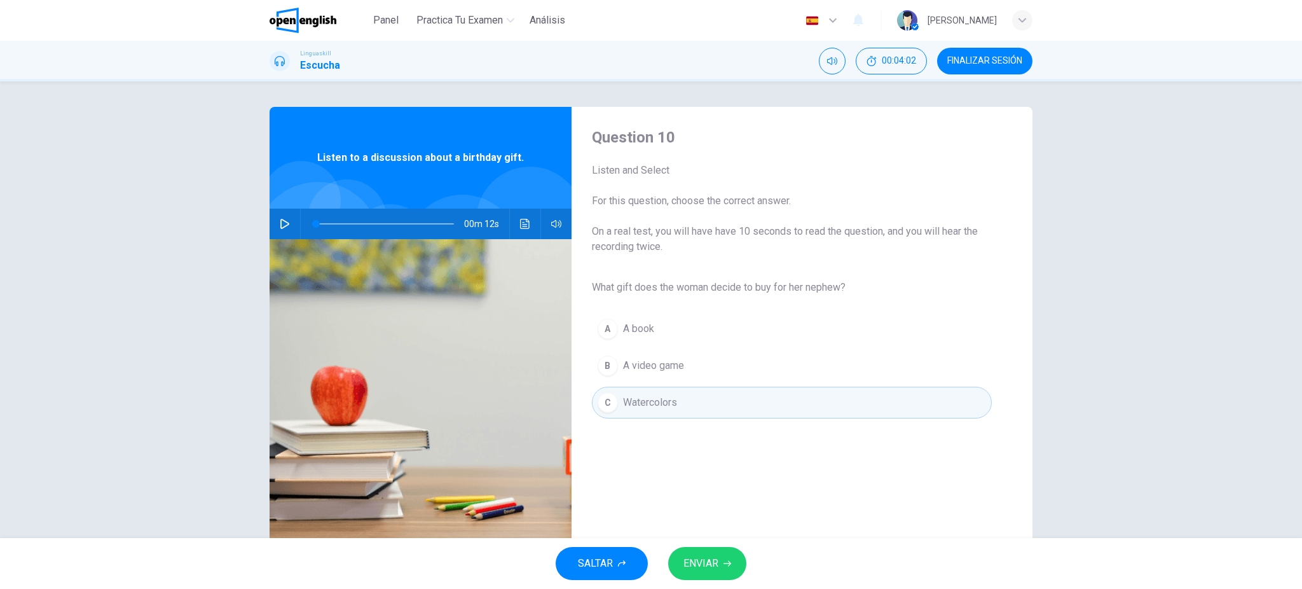
click at [283, 222] on icon "button" at bounding box center [285, 224] width 10 height 10
type input "*"
click at [714, 441] on span "ENVIAR" at bounding box center [700, 563] width 35 height 18
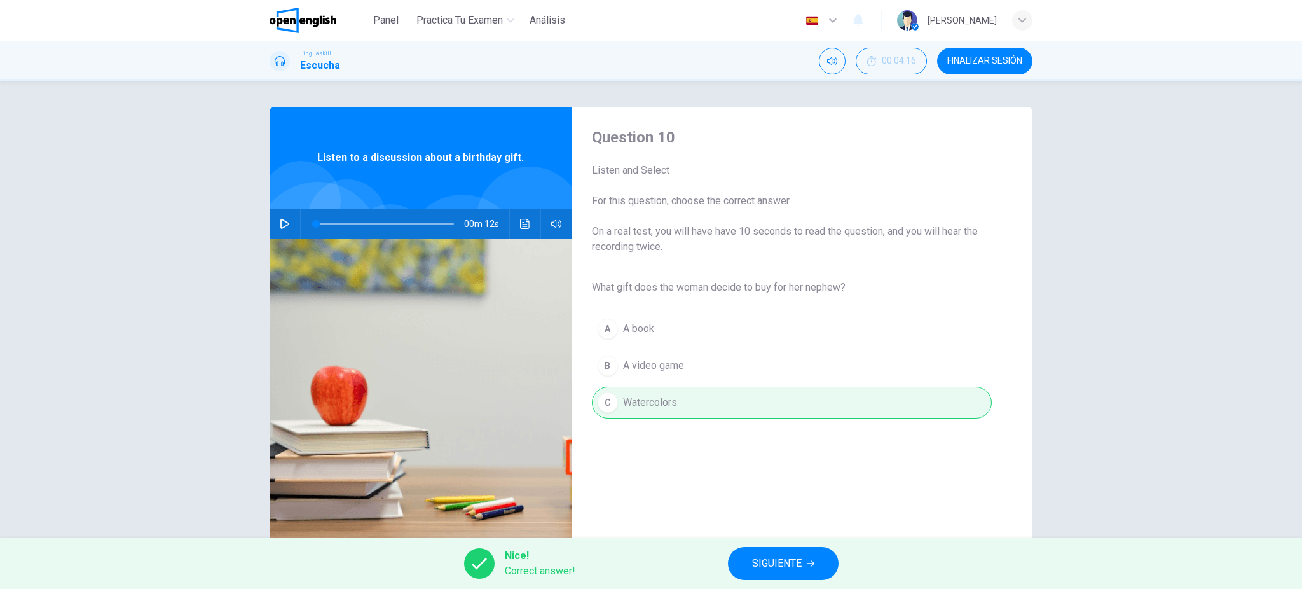
click at [774, 441] on span "SIGUIENTE" at bounding box center [777, 563] width 50 height 18
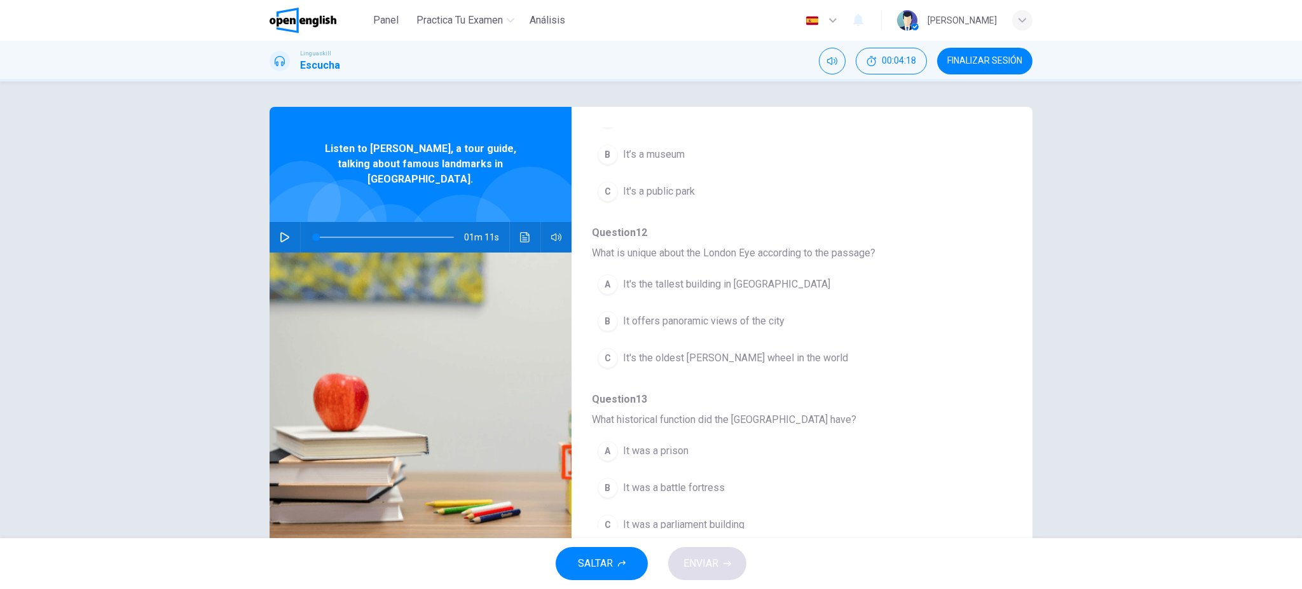
scroll to position [41, 0]
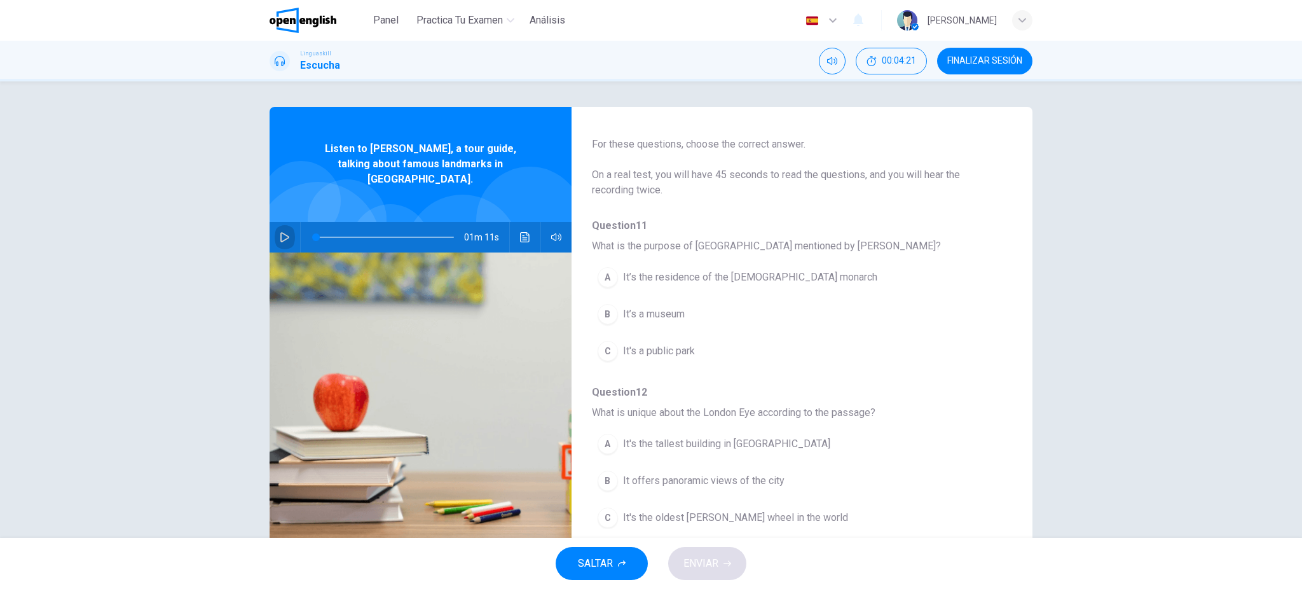
click at [280, 232] on icon "button" at bounding box center [285, 237] width 10 height 10
click at [759, 283] on span "It’s the residence of the [DEMOGRAPHIC_DATA] monarch" at bounding box center [750, 276] width 254 height 15
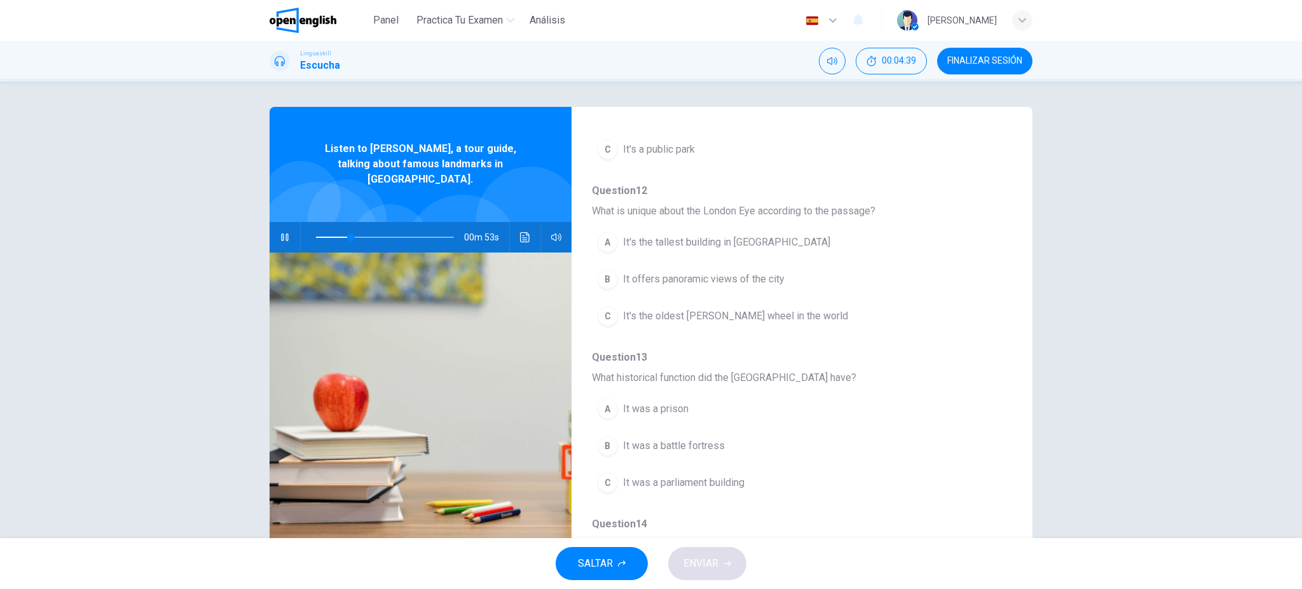
scroll to position [296, 0]
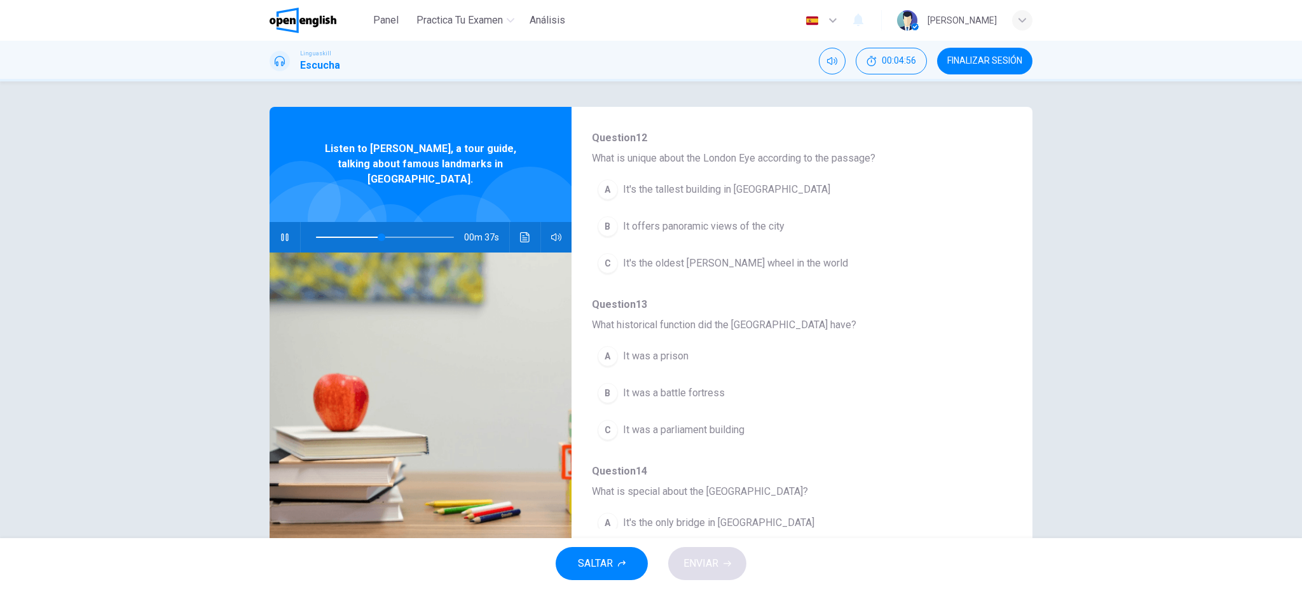
drag, startPoint x: 740, startPoint y: 262, endPoint x: 918, endPoint y: 269, distance: 178.7
click at [897, 283] on div "Question 11 What is the purpose of [GEOGRAPHIC_DATA] mentioned by [PERSON_NAME]…" at bounding box center [792, 372] width 400 height 817
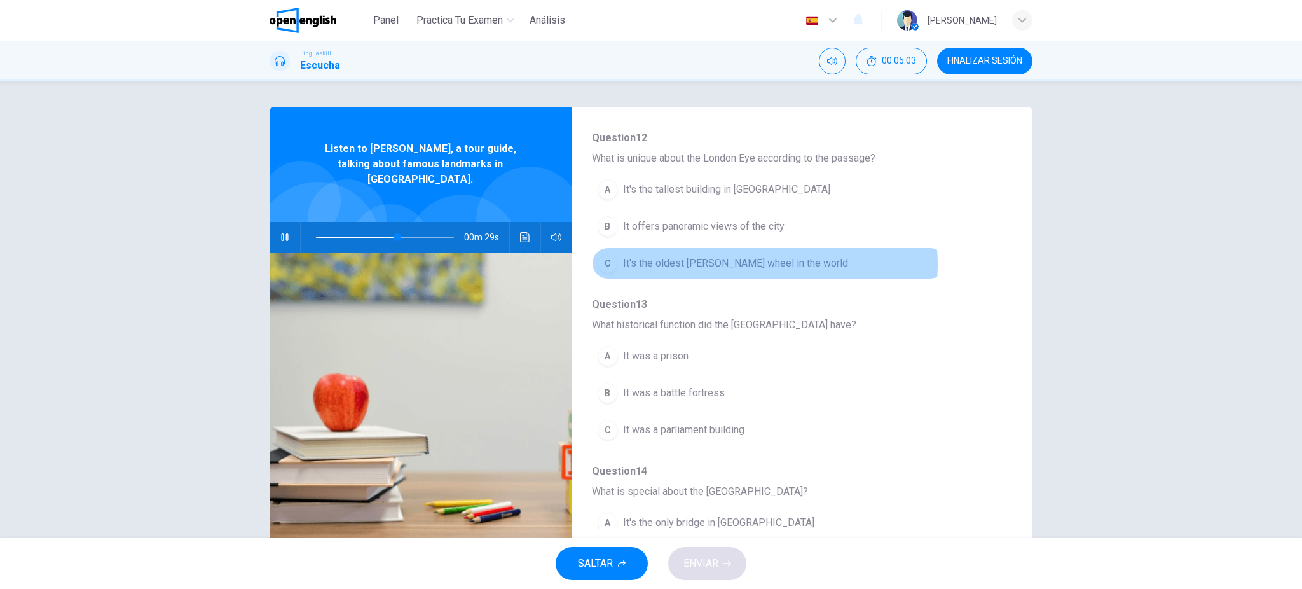
click at [740, 264] on span "It's the oldest [PERSON_NAME] wheel in the world" at bounding box center [735, 263] width 225 height 15
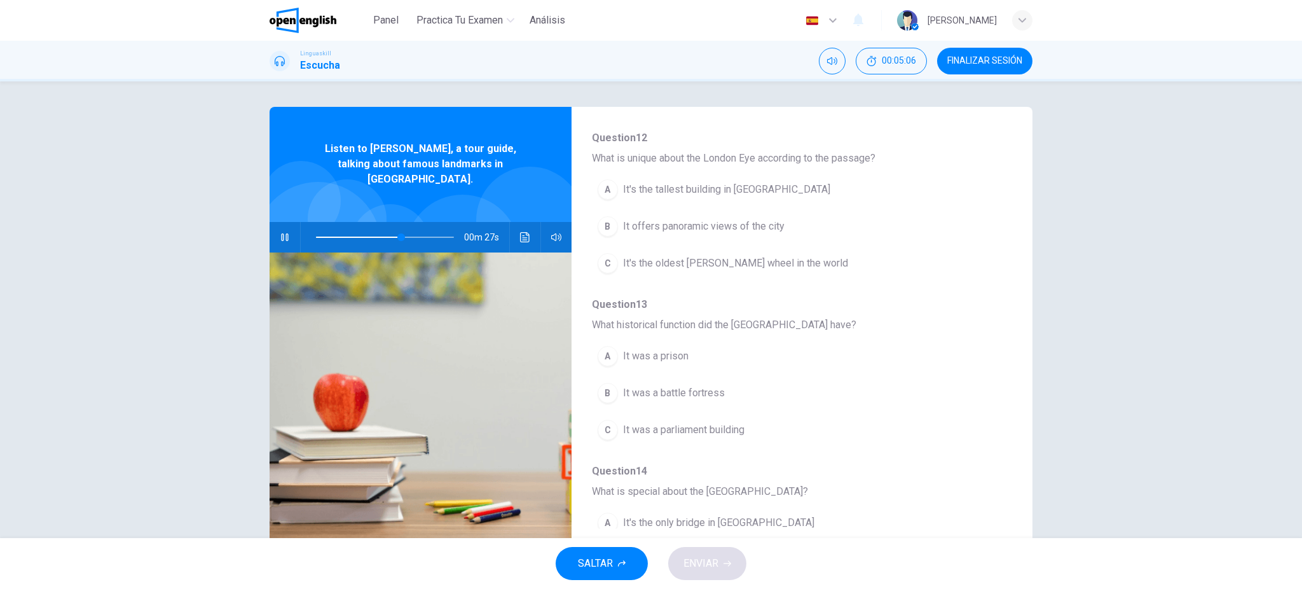
click at [674, 358] on span "It was a prison" at bounding box center [655, 355] width 65 height 15
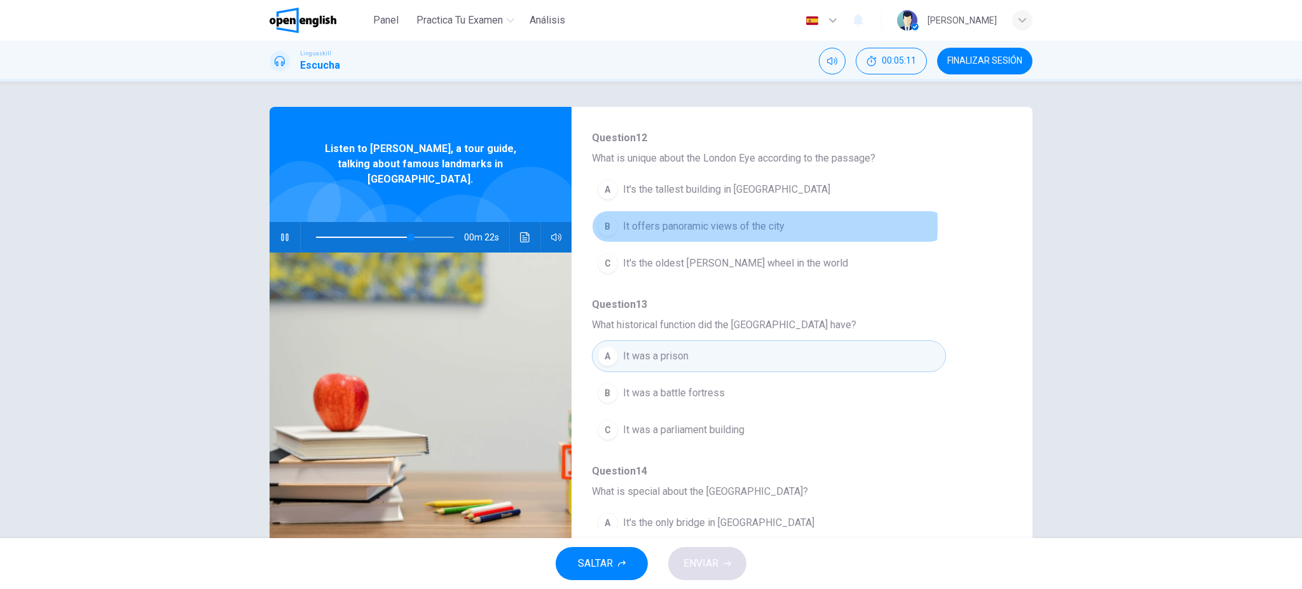
click at [715, 225] on span "It offers panoramic views of the city" at bounding box center [703, 226] width 161 height 15
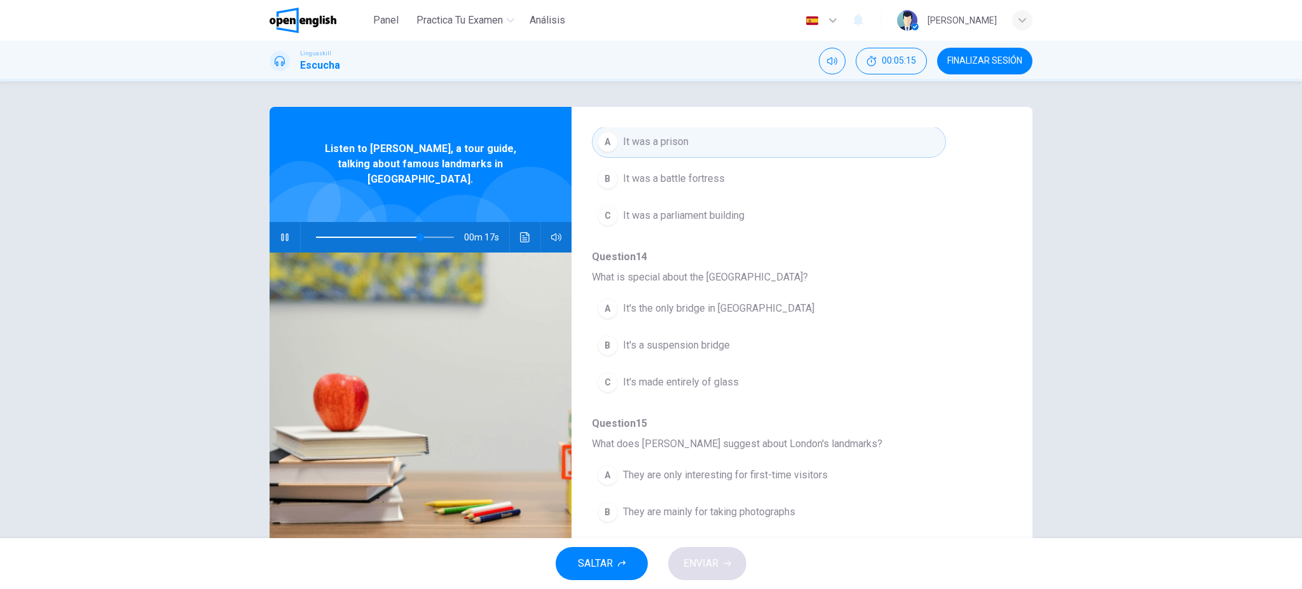
scroll to position [550, 0]
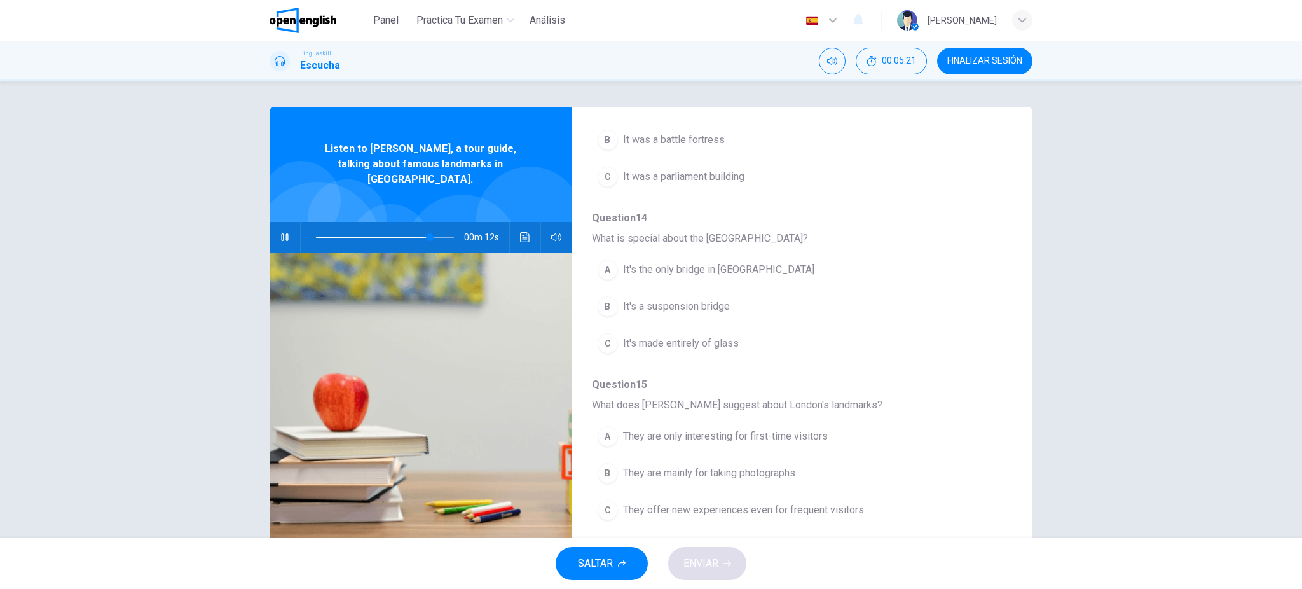
click at [697, 309] on span "It's a suspension bridge" at bounding box center [676, 306] width 107 height 15
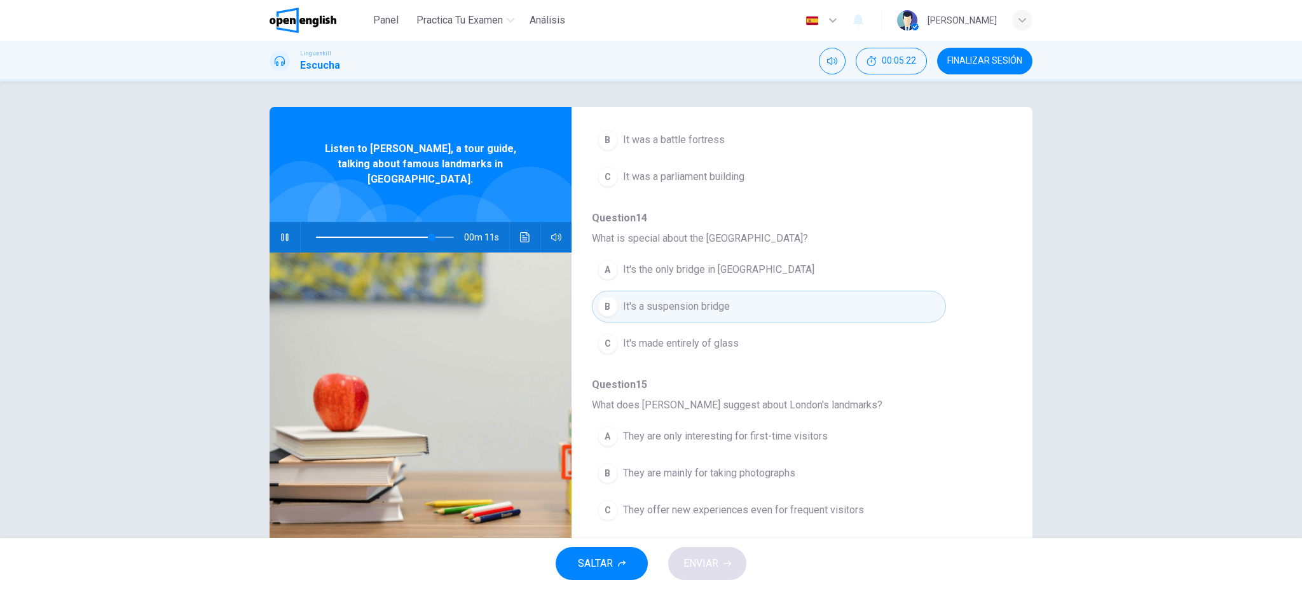
scroll to position [36, 0]
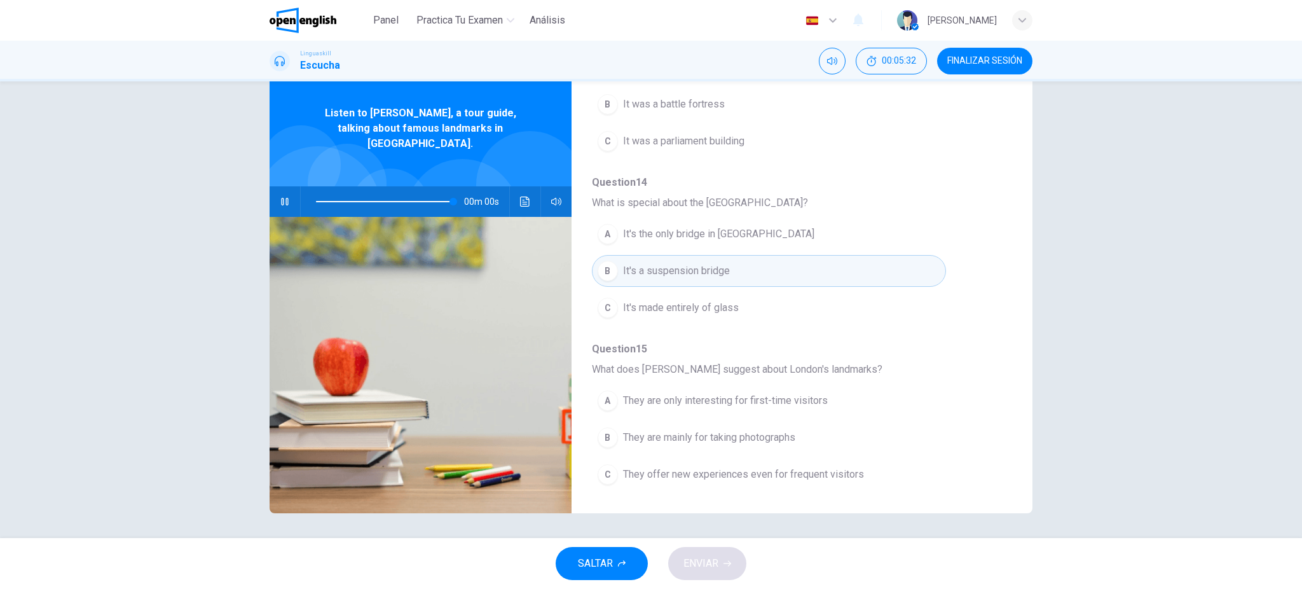
type input "*"
click at [769, 441] on span "They offer new experiences even for frequent visitors" at bounding box center [743, 474] width 241 height 15
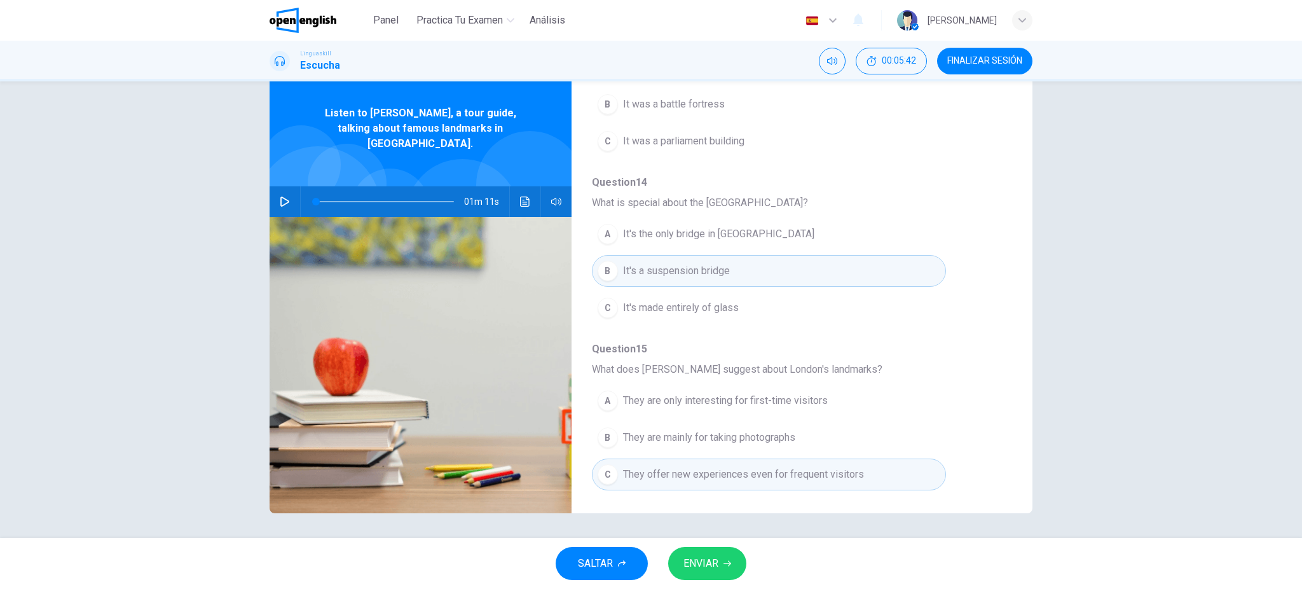
click at [702, 441] on span "ENVIAR" at bounding box center [700, 563] width 35 height 18
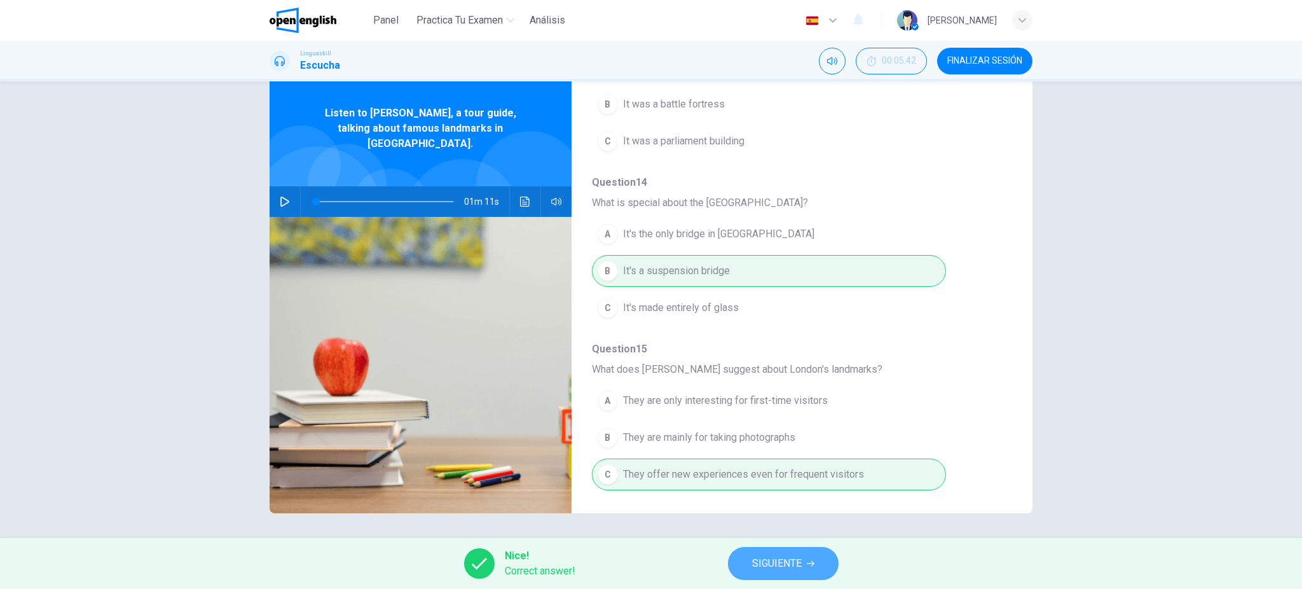
click at [793, 441] on span "SIGUIENTE" at bounding box center [777, 563] width 50 height 18
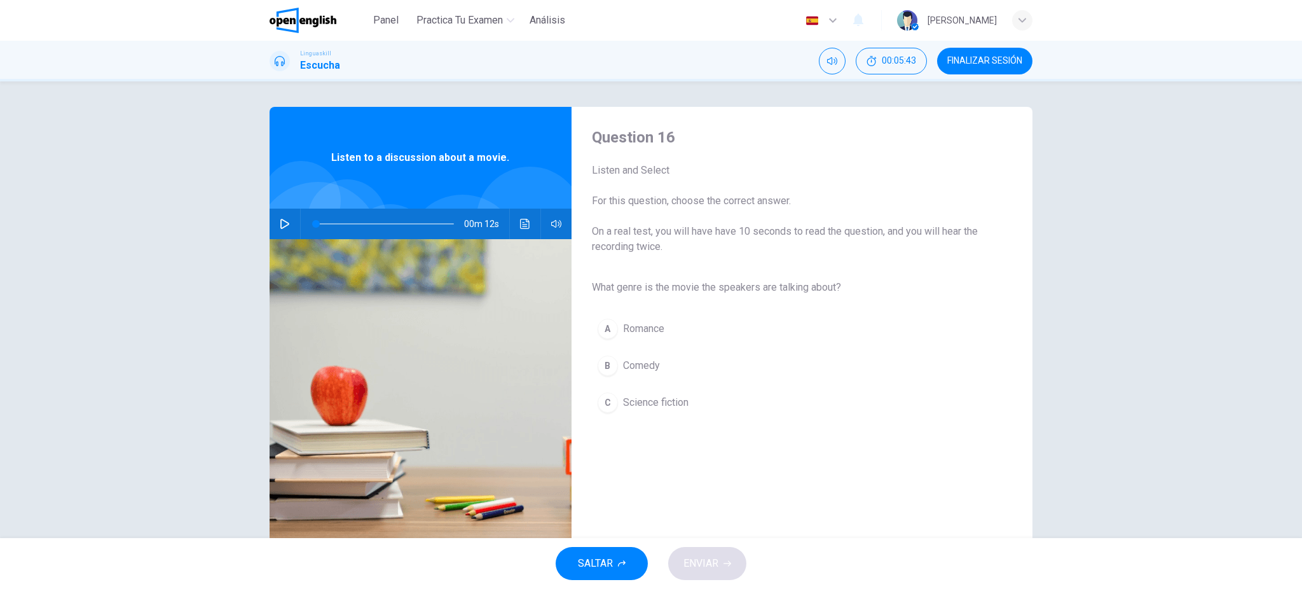
click at [280, 224] on icon "button" at bounding box center [285, 224] width 10 height 10
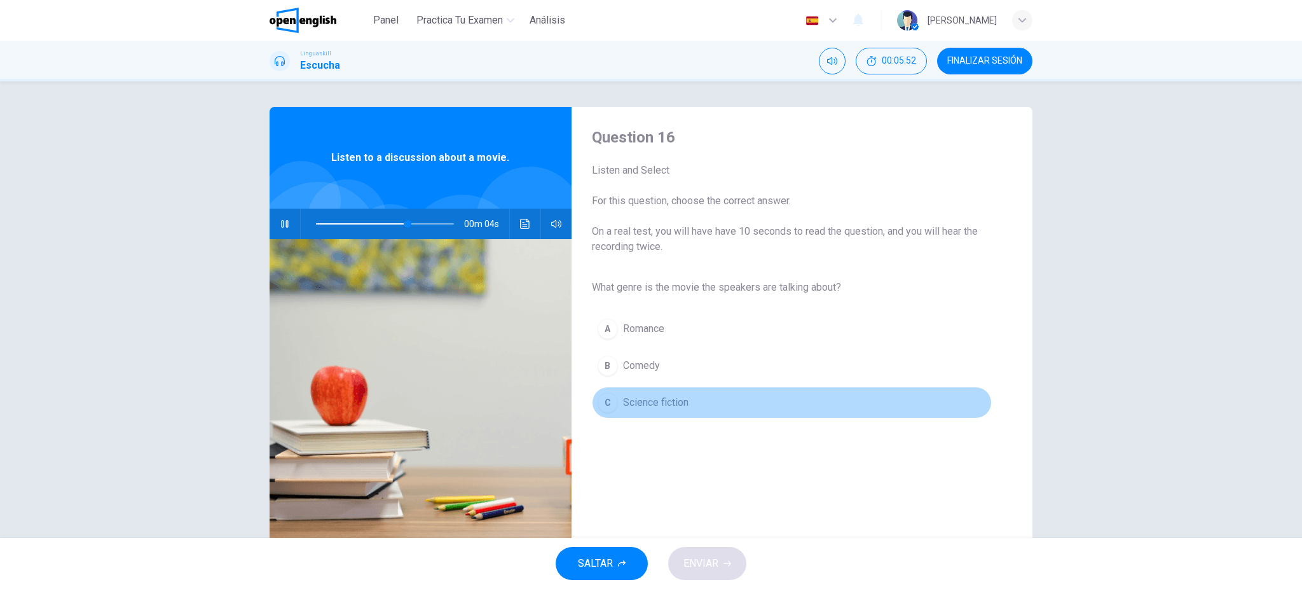
click at [644, 403] on span "Science fiction" at bounding box center [655, 402] width 65 height 15
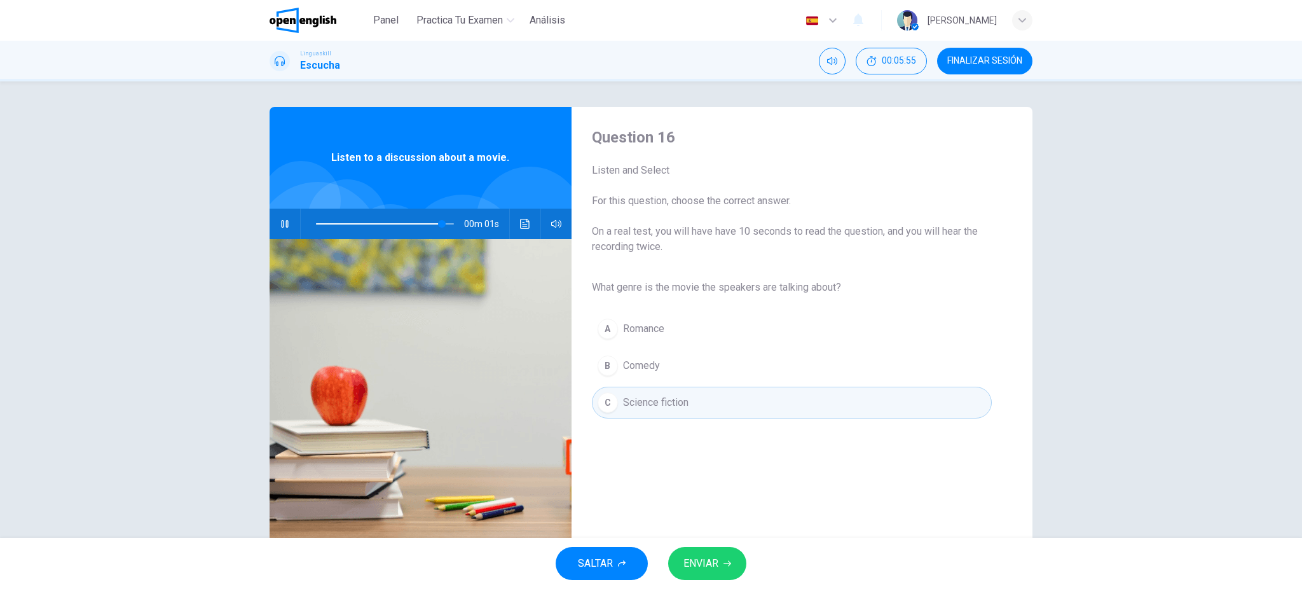
type input "*"
click at [723, 441] on button "ENVIAR" at bounding box center [707, 563] width 78 height 33
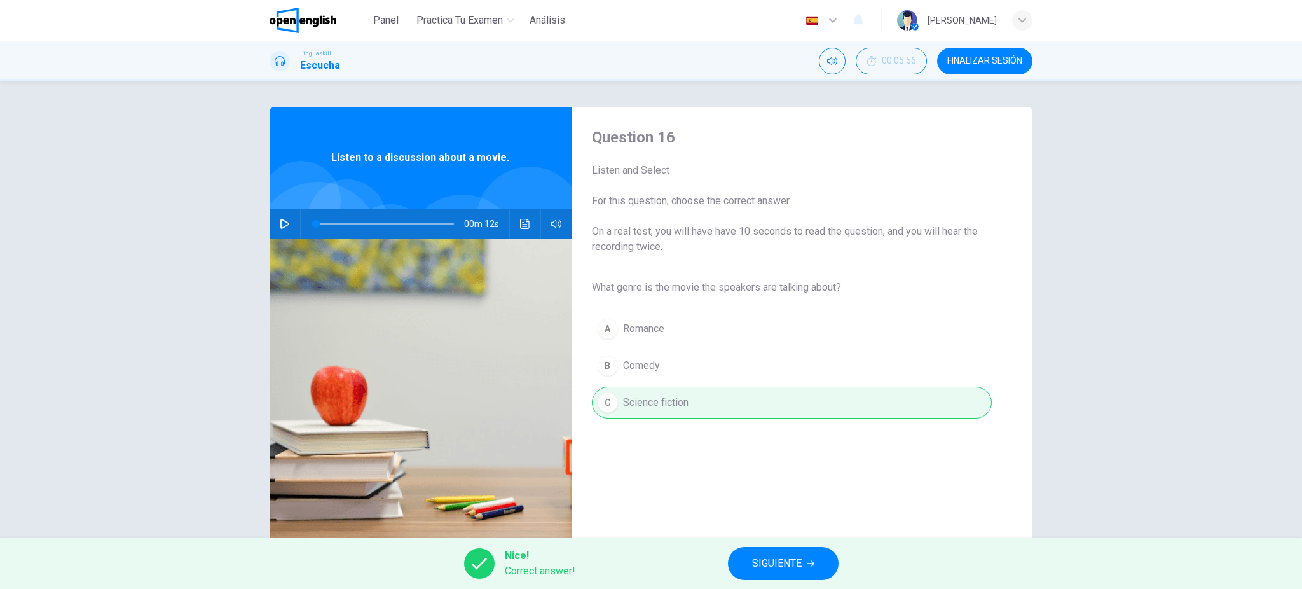
click at [794, 441] on span "SIGUIENTE" at bounding box center [777, 563] width 50 height 18
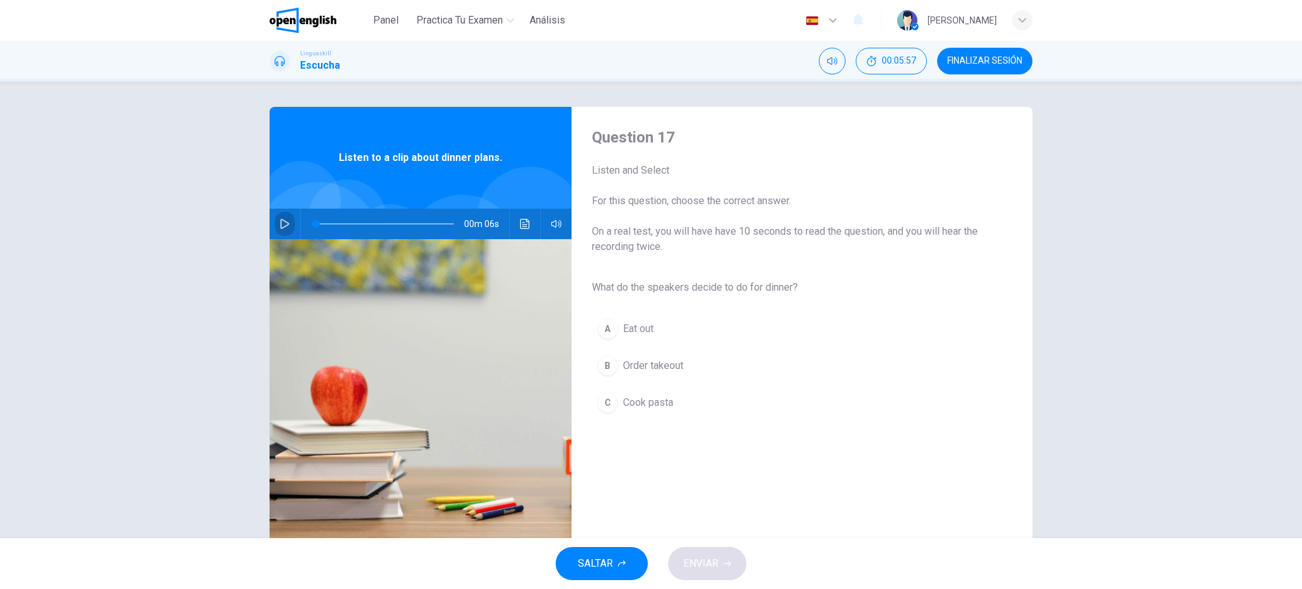
click at [277, 217] on button "button" at bounding box center [285, 223] width 20 height 31
type input "*"
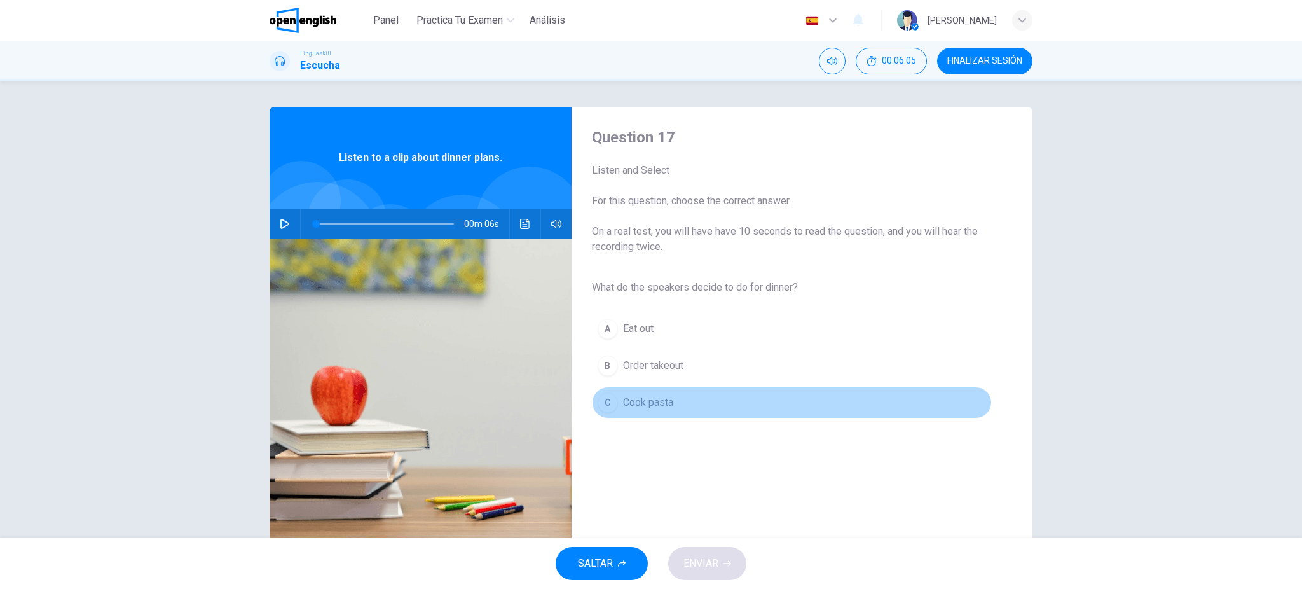
click at [643, 406] on span "Cook pasta" at bounding box center [648, 402] width 50 height 15
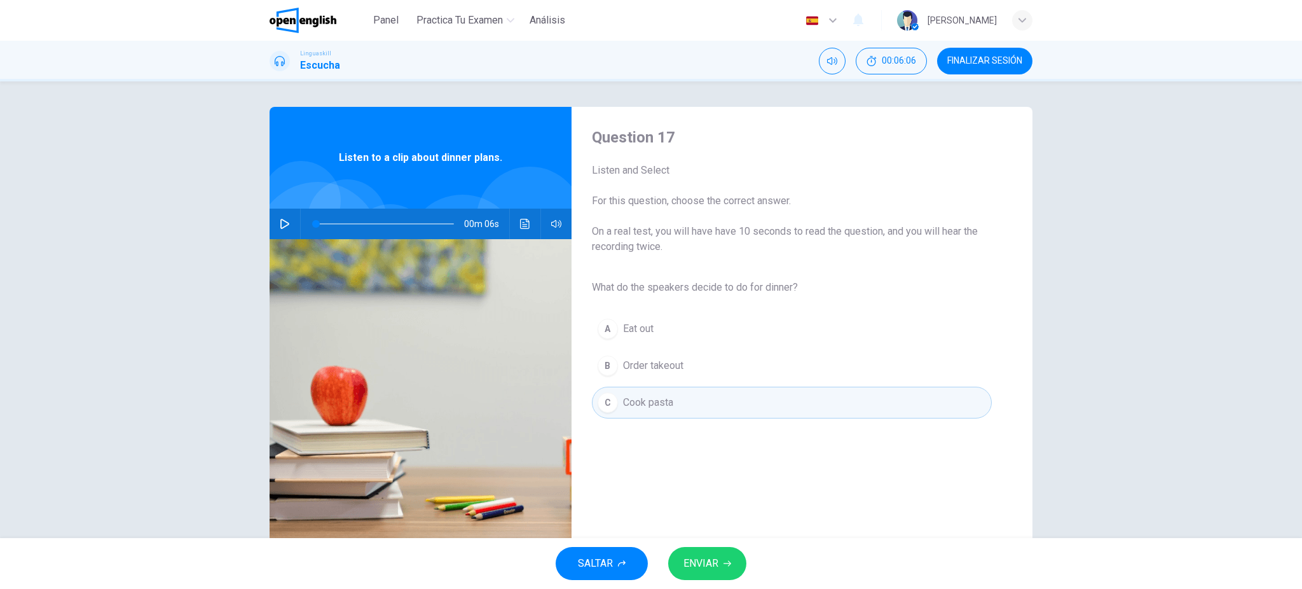
click at [730, 441] on button "ENVIAR" at bounding box center [707, 563] width 78 height 33
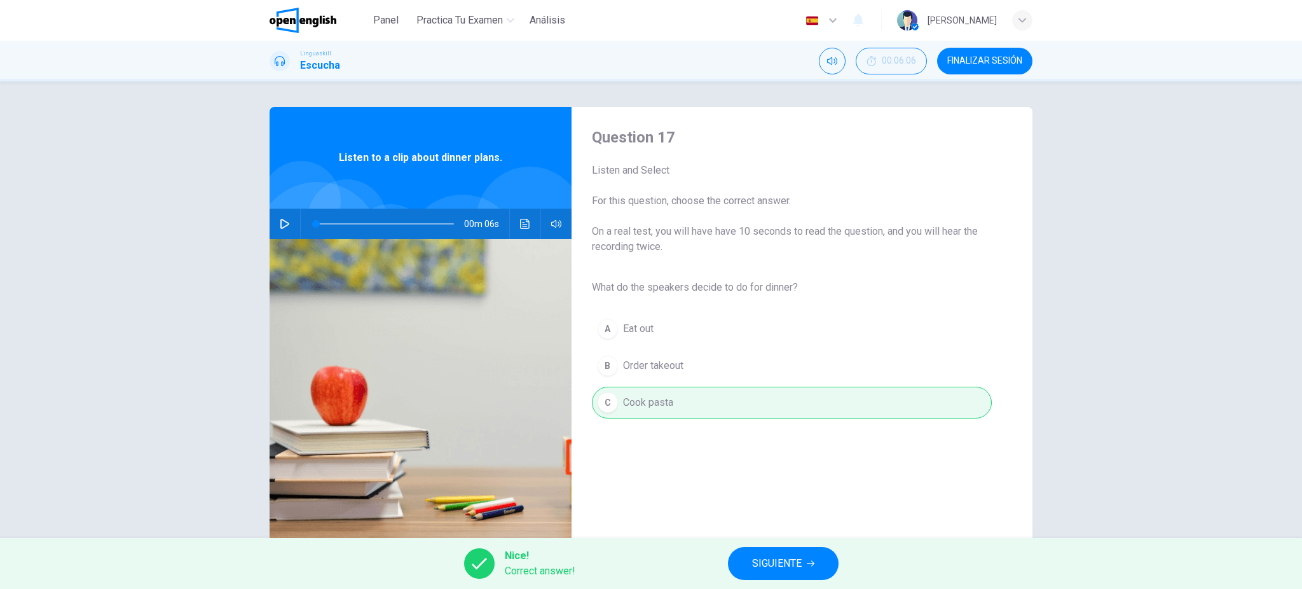
click at [766, 441] on span "SIGUIENTE" at bounding box center [777, 563] width 50 height 18
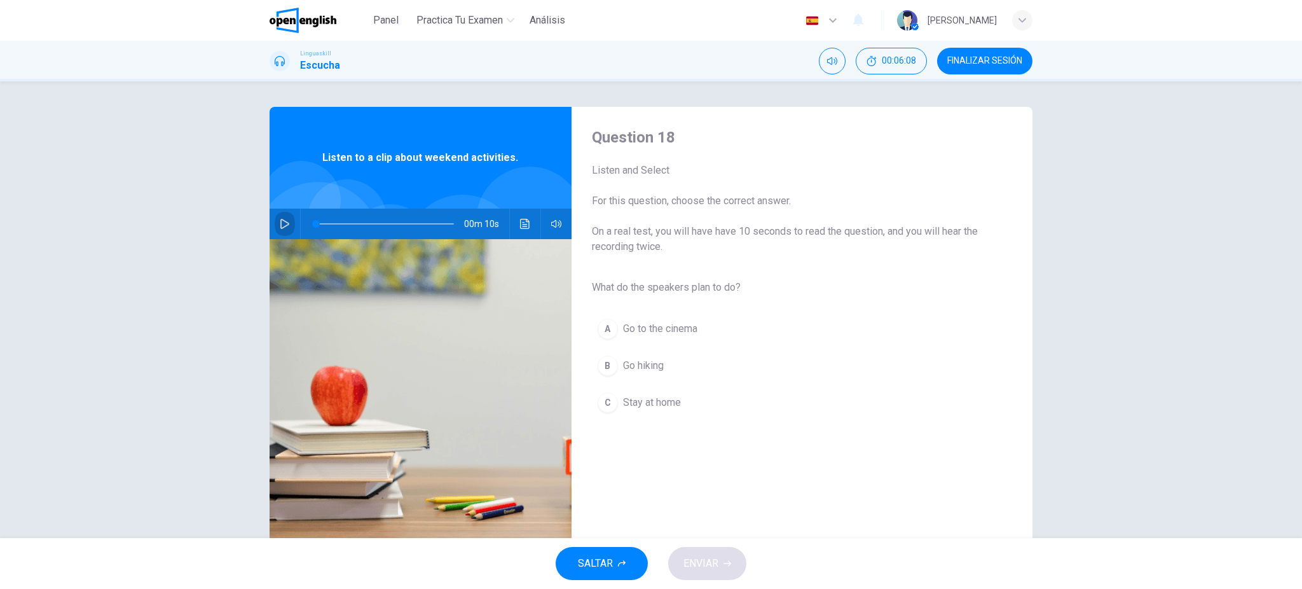
click at [282, 222] on icon "button" at bounding box center [285, 224] width 10 height 10
type input "*"
click at [654, 367] on span "Go hiking" at bounding box center [643, 365] width 41 height 15
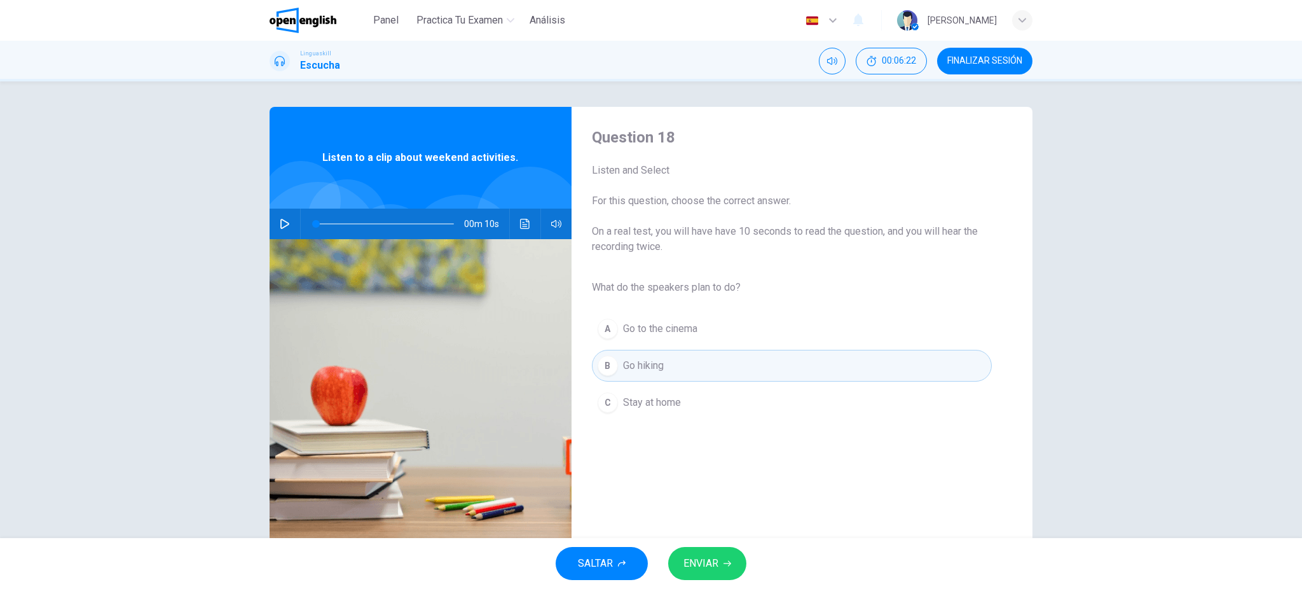
click at [712, 441] on span "ENVIAR" at bounding box center [700, 563] width 35 height 18
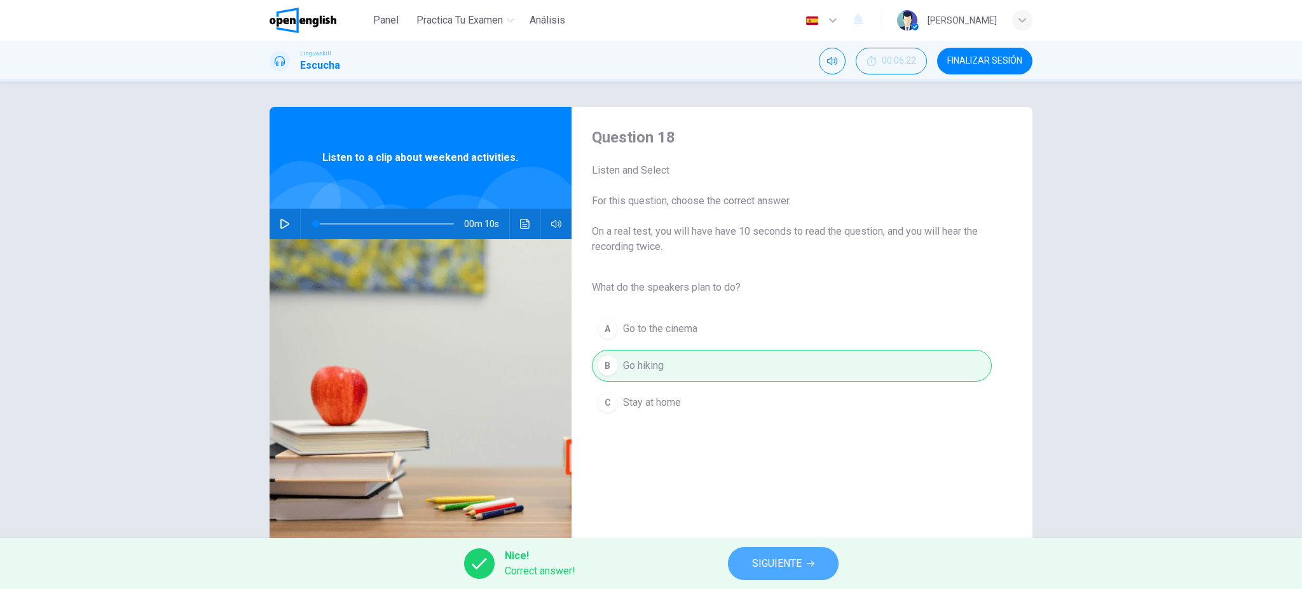
click at [758, 441] on span "SIGUIENTE" at bounding box center [777, 563] width 50 height 18
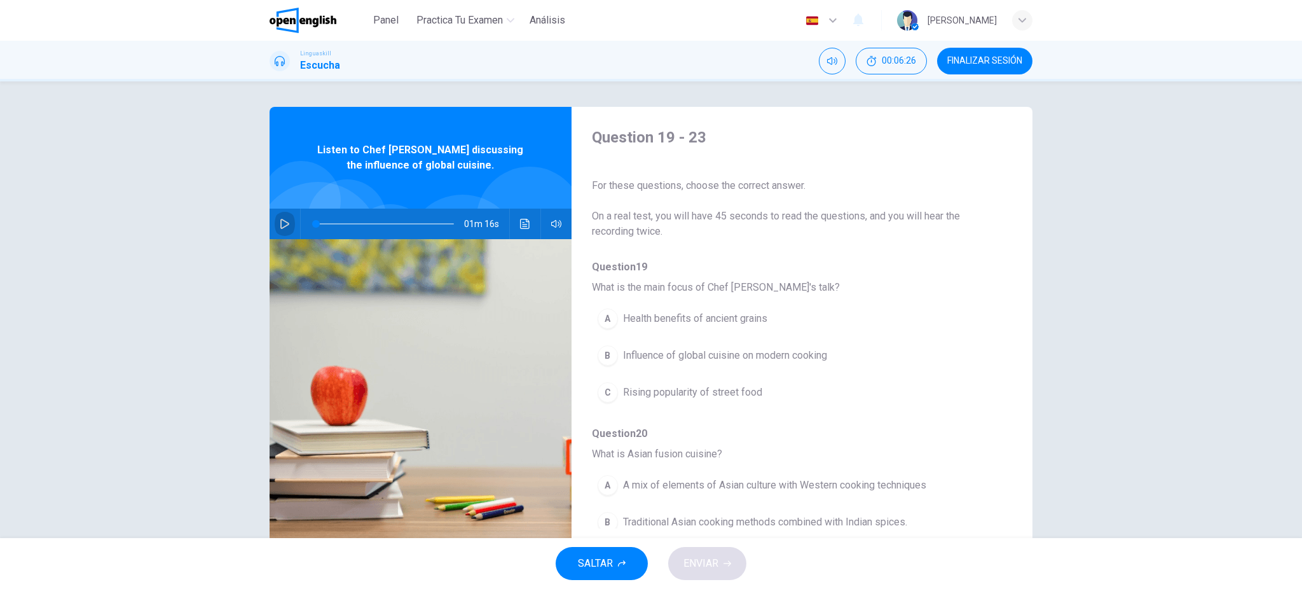
click at [275, 219] on button "button" at bounding box center [285, 223] width 20 height 31
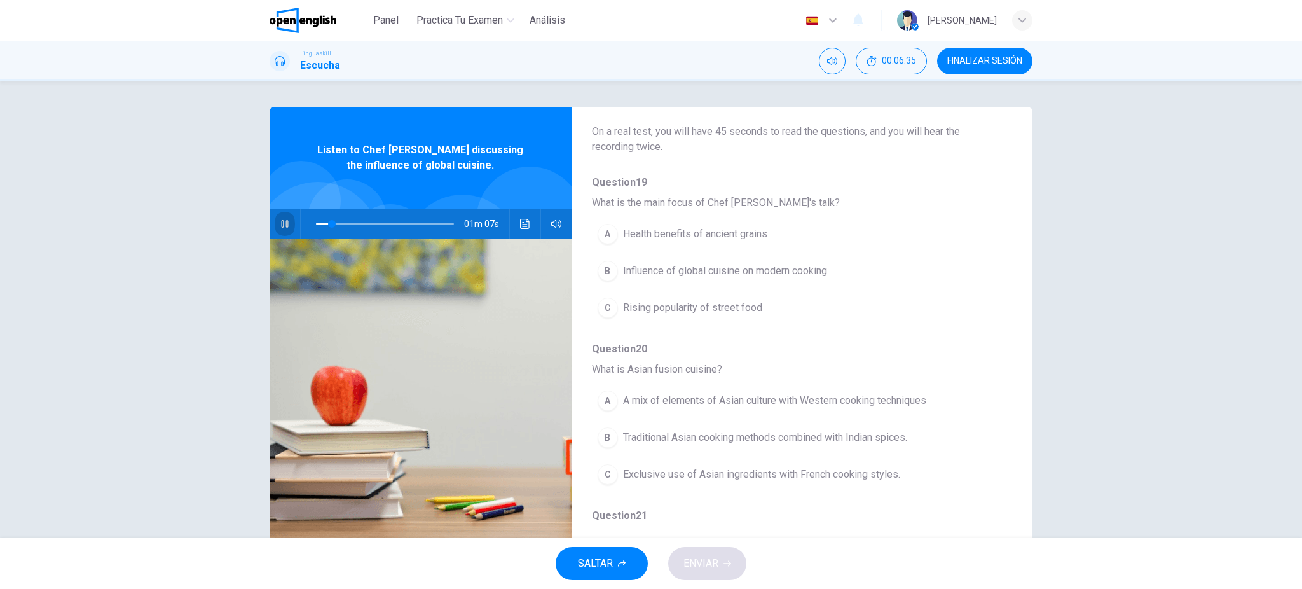
click at [280, 226] on icon "button" at bounding box center [285, 224] width 10 height 10
type input "**"
click at [976, 58] on span "FINALIZAR SESIÓN" at bounding box center [984, 61] width 75 height 10
